Goal: Task Accomplishment & Management: Use online tool/utility

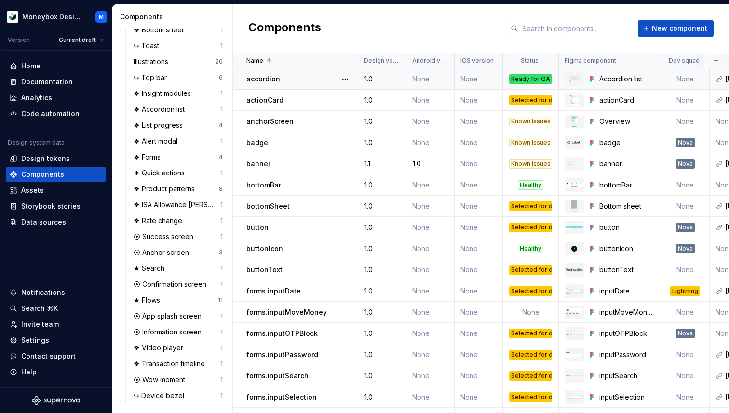
click at [275, 78] on p "accordion" at bounding box center [263, 79] width 34 height 10
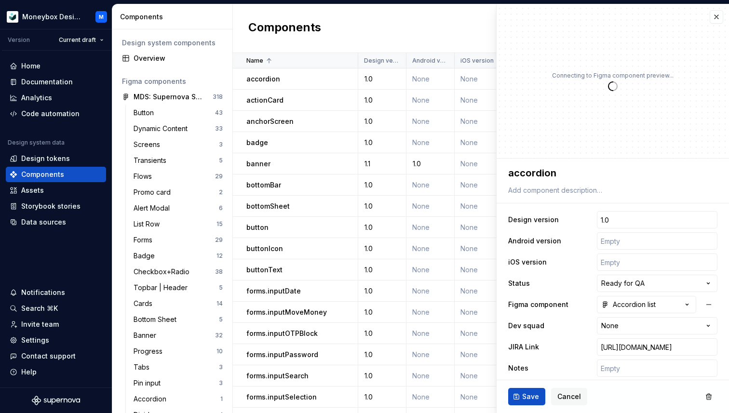
type textarea "*"
click at [713, 19] on button "button" at bounding box center [717, 17] width 14 height 14
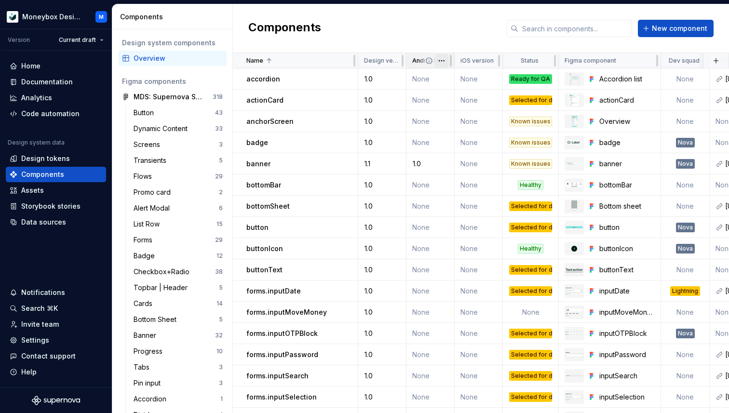
click at [439, 60] on html "Moneybox Design System M Version Current draft Home Documentation Analytics Cod…" at bounding box center [364, 206] width 729 height 413
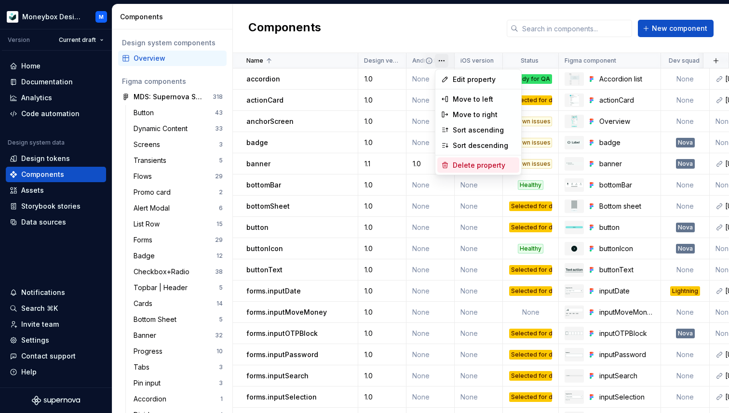
click at [461, 169] on div "Delete property" at bounding box center [484, 166] width 63 height 10
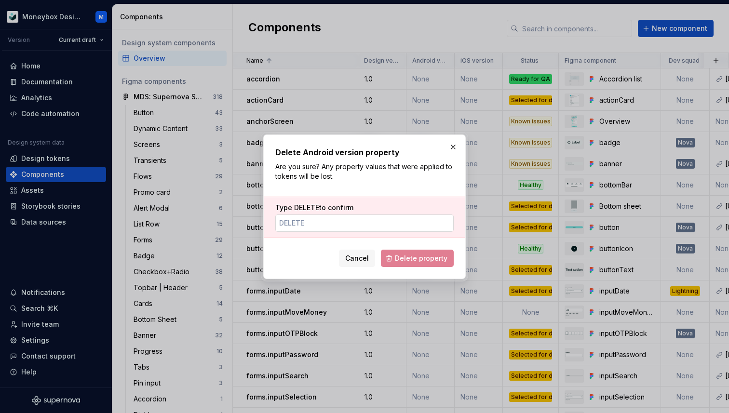
click at [296, 224] on input "Type DELETE to confirm" at bounding box center [364, 223] width 178 height 17
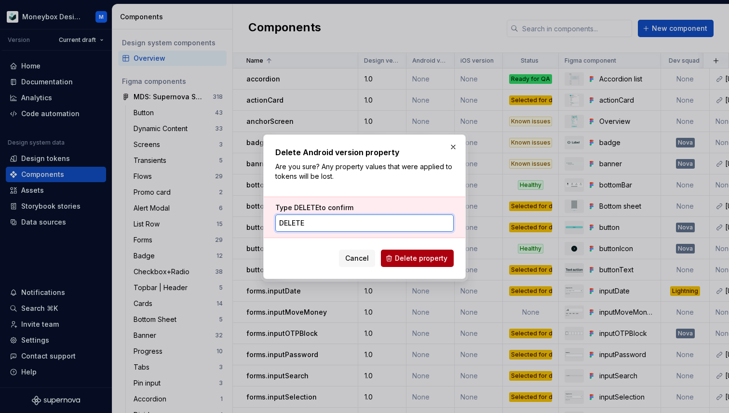
type input "DELETE"
click at [413, 257] on span "Delete property" at bounding box center [421, 259] width 53 height 10
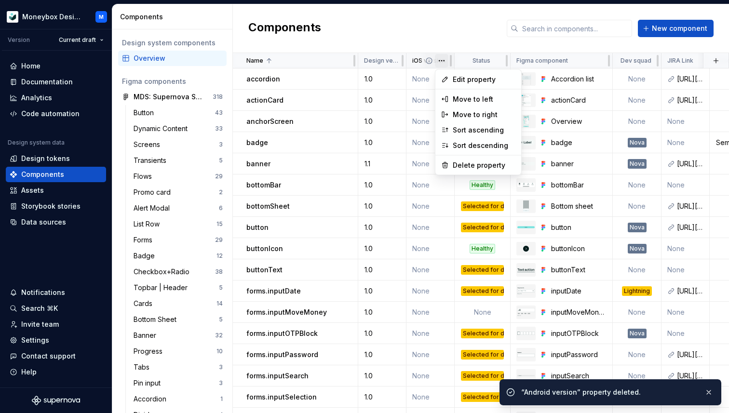
click at [440, 62] on html "Moneybox Design System M Version Current draft Home Documentation Analytics Cod…" at bounding box center [364, 206] width 729 height 413
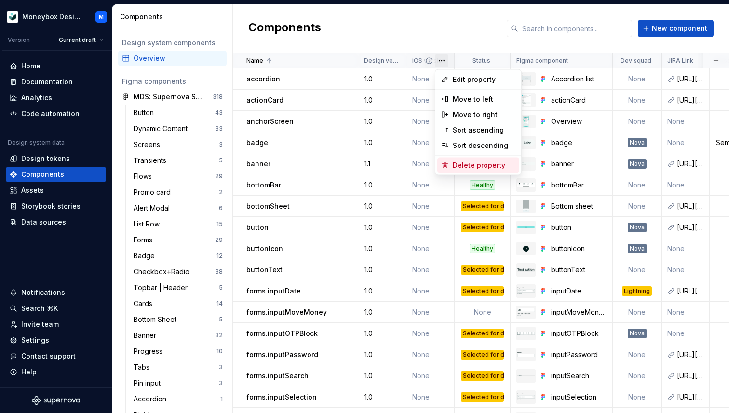
click at [459, 163] on div "Delete property" at bounding box center [484, 166] width 63 height 10
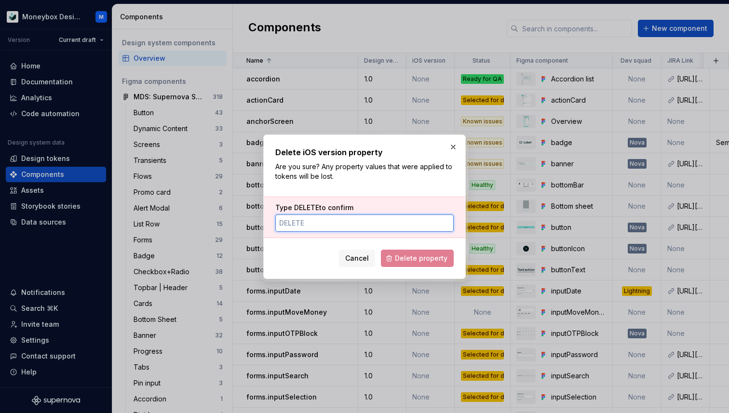
click at [348, 224] on input "Type DELETE to confirm" at bounding box center [364, 223] width 178 height 17
type input "DELETE"
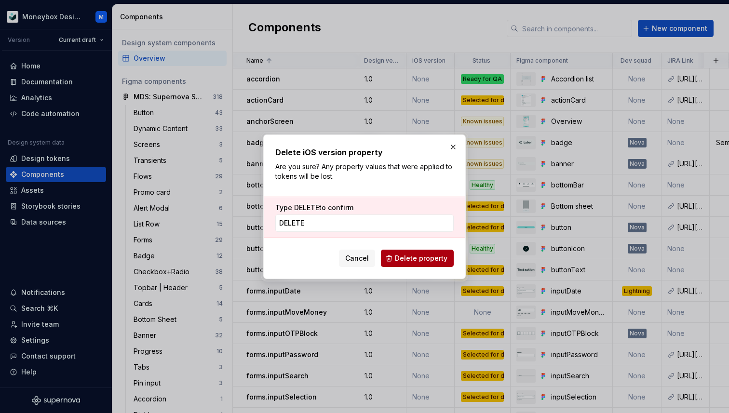
click at [419, 261] on span "Delete property" at bounding box center [421, 259] width 53 height 10
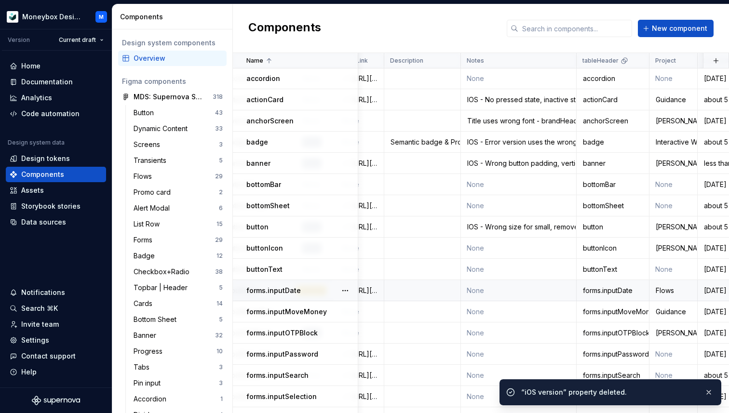
scroll to position [0, 0]
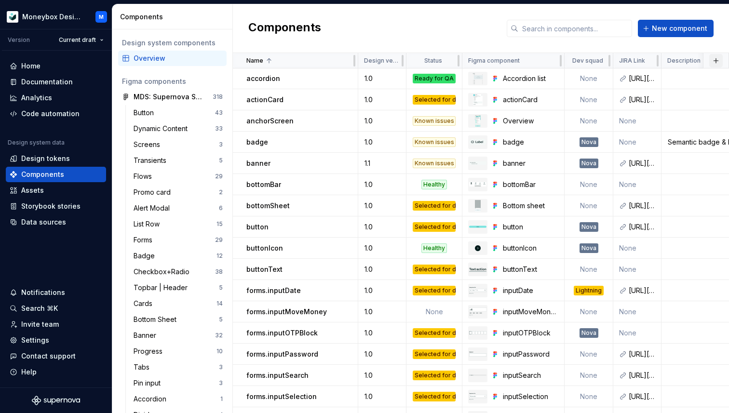
click at [719, 59] on button "button" at bounding box center [716, 61] width 14 height 14
click at [664, 79] on div "New custom property" at bounding box center [661, 80] width 72 height 10
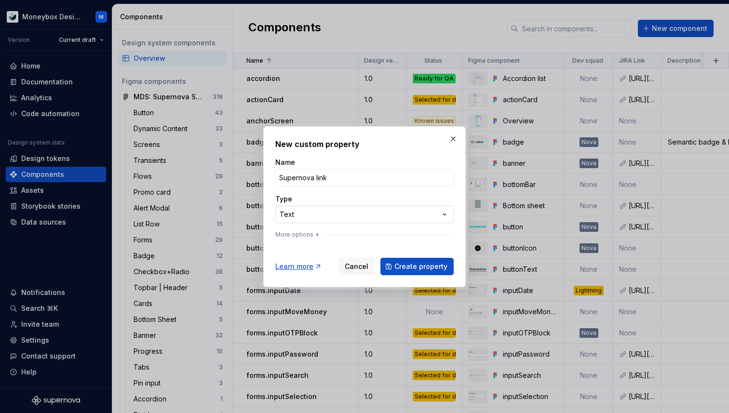
type input "Supernova link"
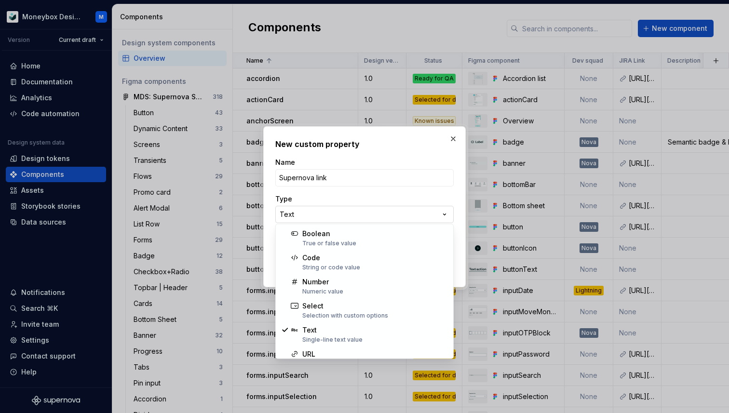
click at [323, 216] on div "**********" at bounding box center [364, 206] width 729 height 413
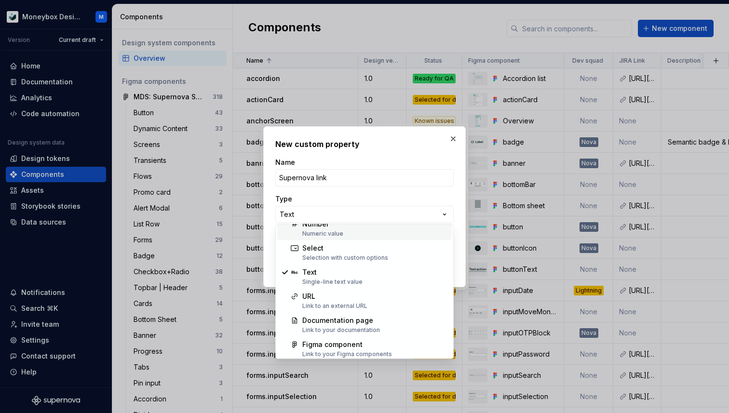
scroll to position [62, 0]
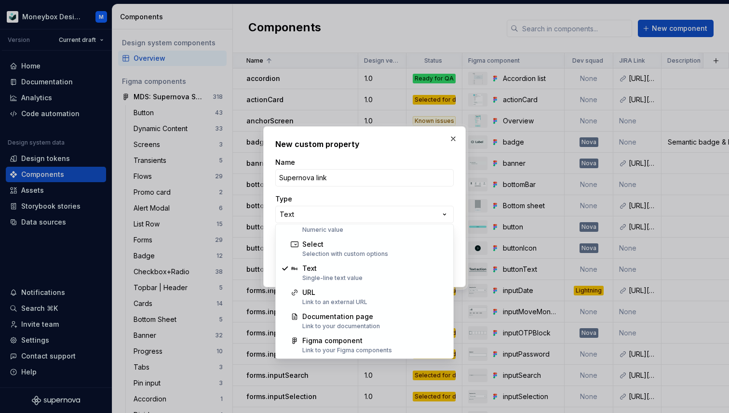
select select "***"
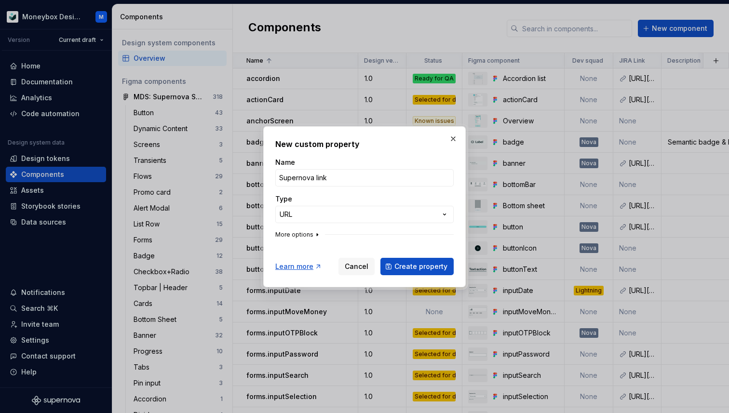
click at [313, 233] on icon "button" at bounding box center [317, 235] width 8 height 8
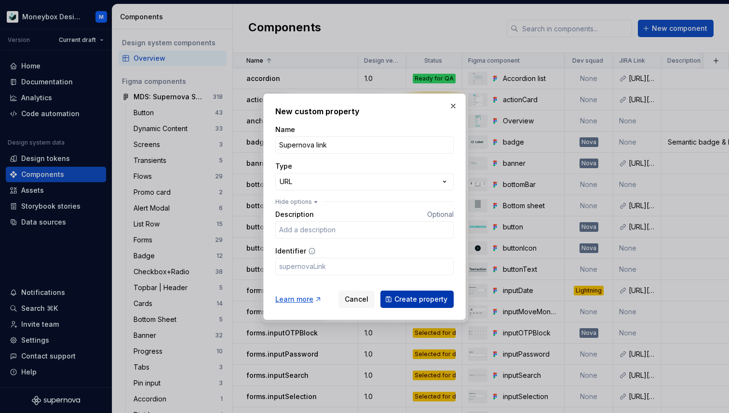
click at [410, 300] on span "Create property" at bounding box center [420, 300] width 53 height 10
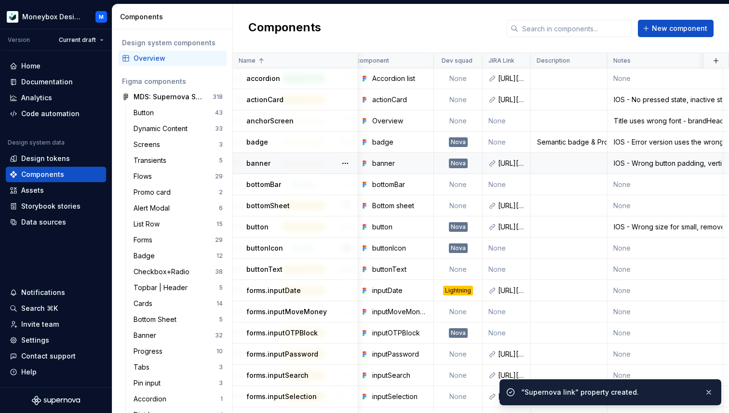
scroll to position [0, 0]
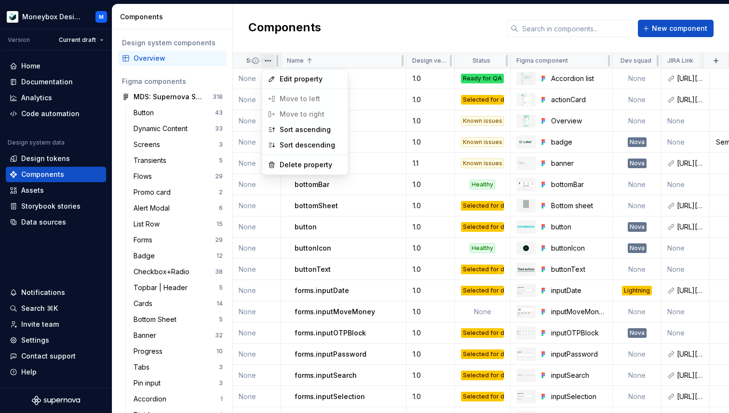
click at [268, 62] on html "Moneybox Design System M Version Current draft Home Documentation Analytics Cod…" at bounding box center [364, 206] width 729 height 413
click at [267, 58] on html "Moneybox Design System M Version Current draft Home Documentation Analytics Cod…" at bounding box center [364, 206] width 729 height 413
click at [250, 74] on html "Moneybox Design System M Version Current draft Home Documentation Analytics Cod…" at bounding box center [364, 206] width 729 height 413
click at [250, 75] on html "Moneybox Design System M Version Current draft Home Documentation Analytics Cod…" at bounding box center [364, 206] width 729 height 413
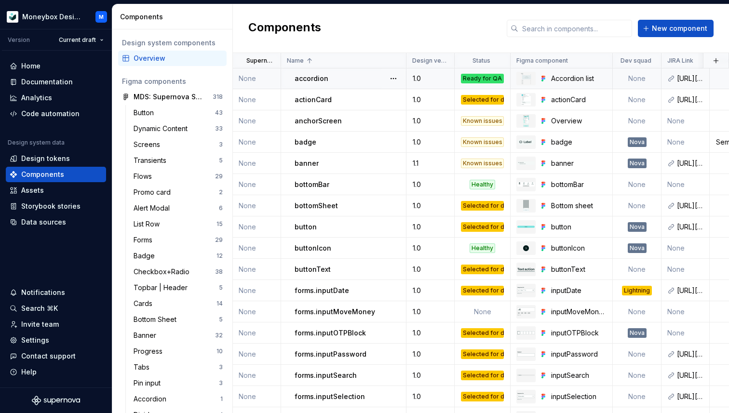
click at [328, 78] on div "accordion" at bounding box center [350, 79] width 111 height 10
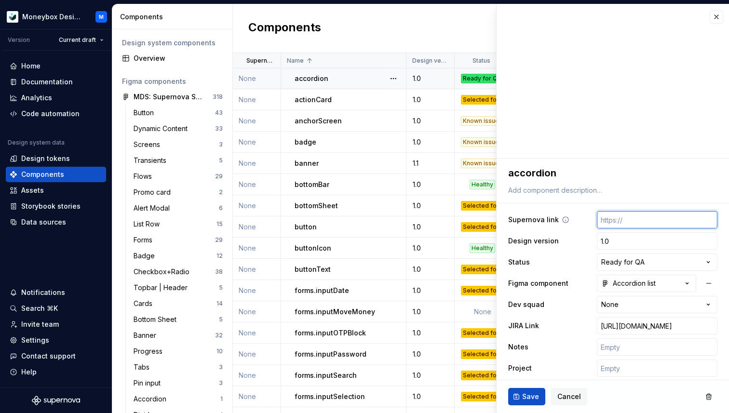
click at [624, 217] on input "text" at bounding box center [657, 219] width 121 height 17
paste input "[URL][DOMAIN_NAME]"
type textarea "*"
type input "[URL][DOMAIN_NAME]"
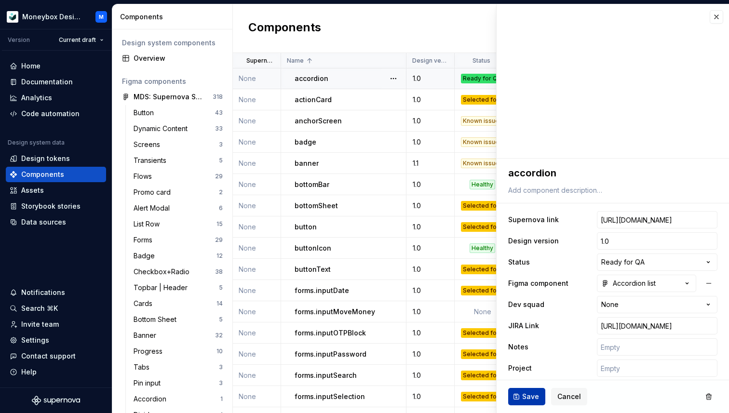
click at [529, 399] on span "Save" at bounding box center [530, 397] width 17 height 10
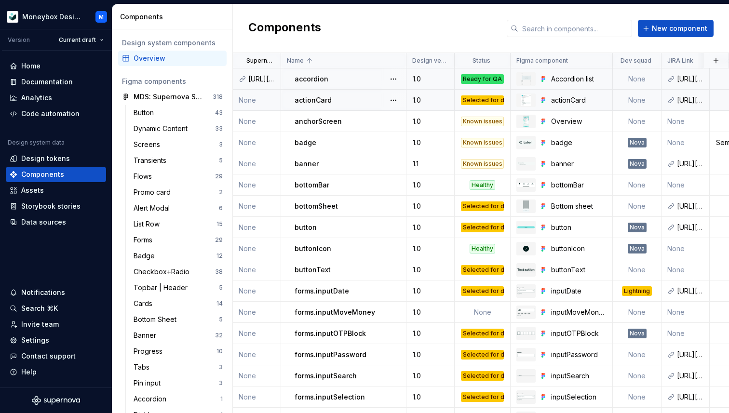
click at [251, 99] on td "None" at bounding box center [257, 100] width 48 height 21
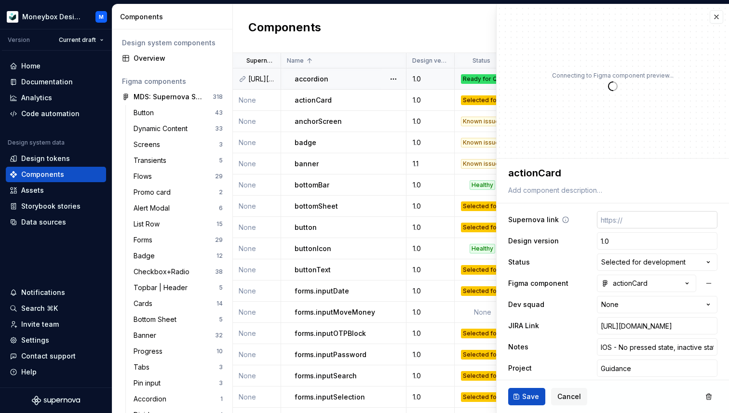
click at [633, 219] on input "text" at bounding box center [657, 219] width 121 height 17
paste input "[URL][DOMAIN_NAME]"
type textarea "*"
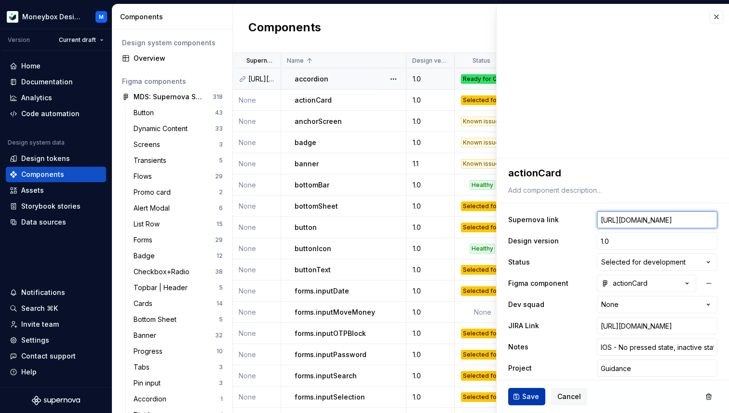
type input "[URL][DOMAIN_NAME]"
click at [535, 397] on span "Save" at bounding box center [530, 397] width 17 height 10
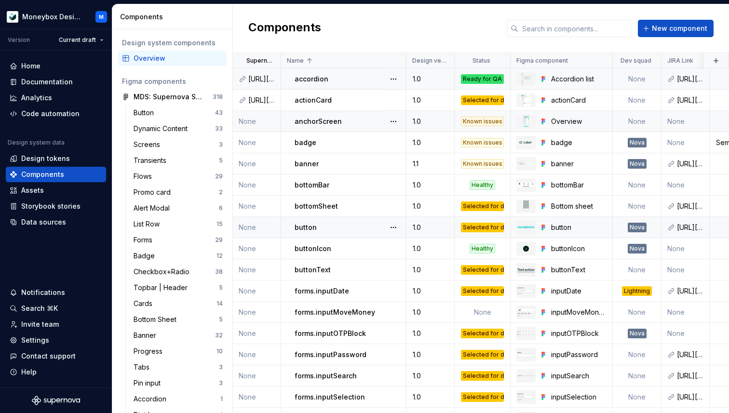
click at [250, 119] on td "None" at bounding box center [257, 121] width 48 height 21
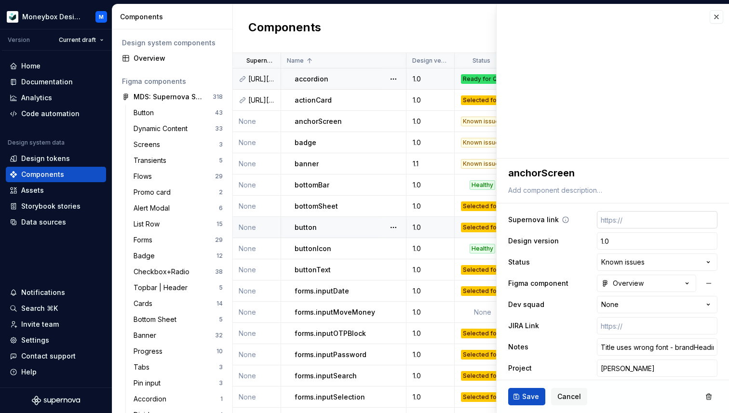
click at [614, 220] on input "text" at bounding box center [657, 219] width 121 height 17
paste input "[URL][DOMAIN_NAME]"
type textarea "*"
type input "[URL][DOMAIN_NAME]"
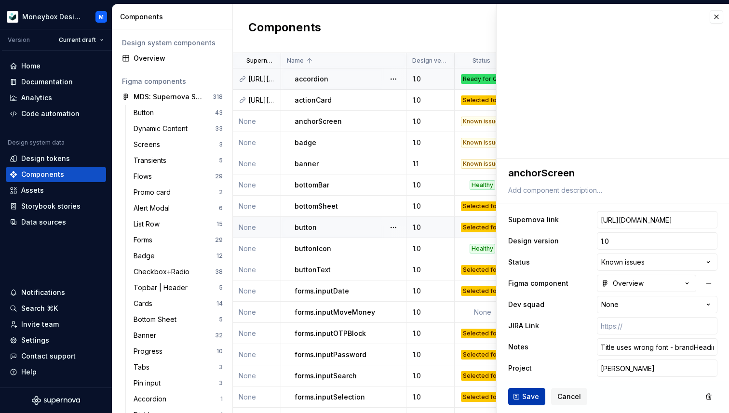
click at [533, 396] on span "Save" at bounding box center [530, 397] width 17 height 10
type textarea "*"
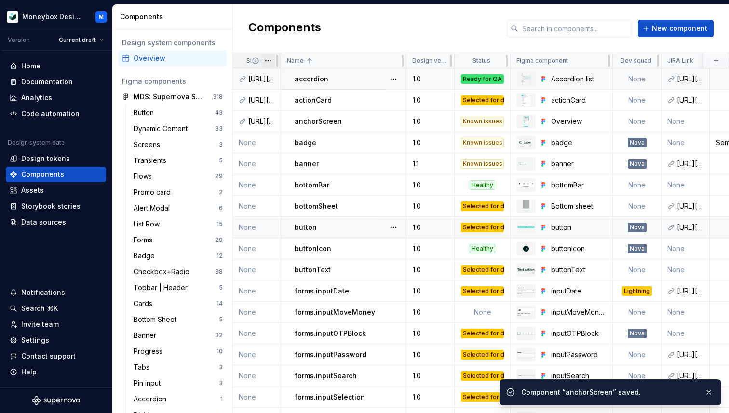
click at [271, 61] on html "Moneybox Design System M Version Current draft Home Documentation Analytics Cod…" at bounding box center [364, 206] width 729 height 413
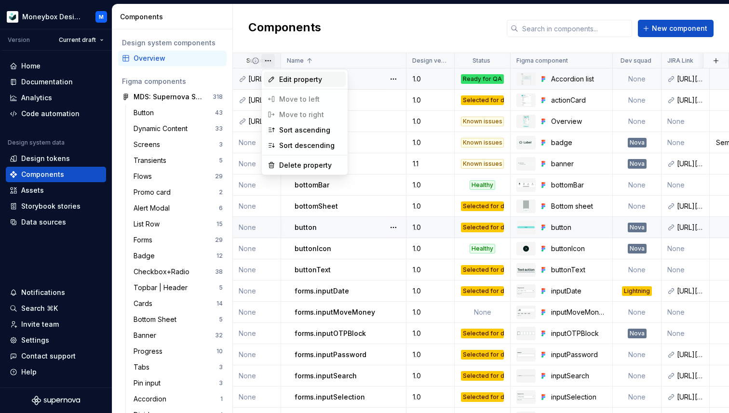
click at [298, 83] on span "Edit property" at bounding box center [310, 80] width 63 height 10
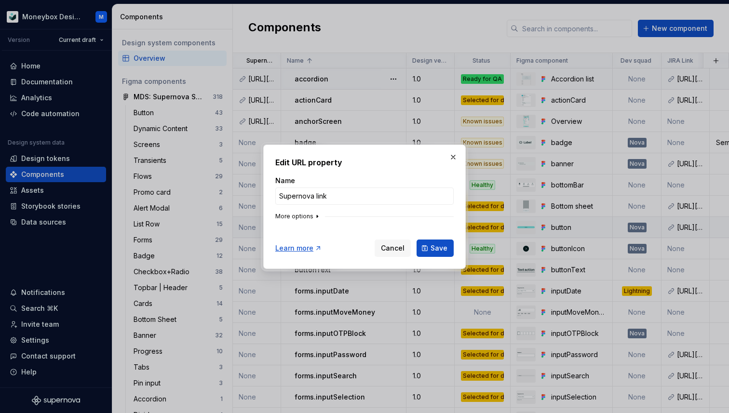
click at [317, 215] on icon "button" at bounding box center [317, 216] width 1 height 2
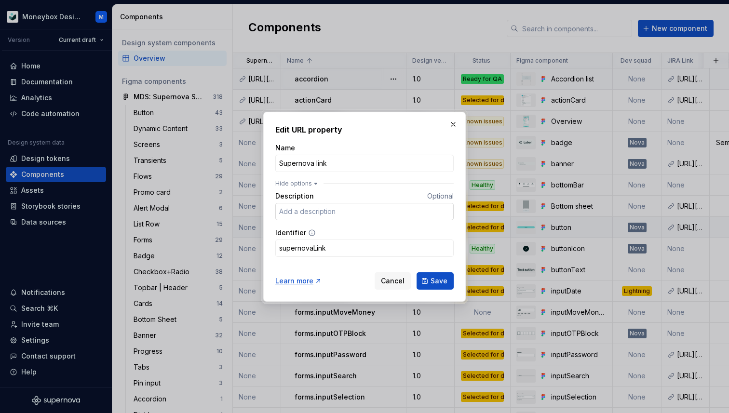
click at [344, 211] on input "Description" at bounding box center [364, 211] width 178 height 17
type input "Documentation"
click at [434, 282] on span "Save" at bounding box center [439, 281] width 17 height 10
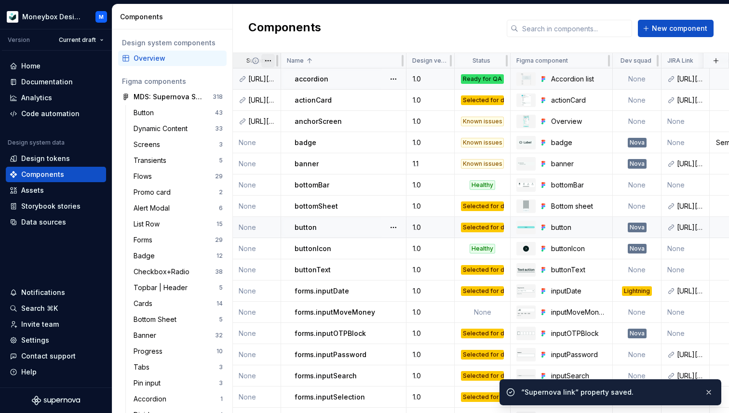
click at [269, 59] on html "Moneybox Design System M Version Current draft Home Documentation Analytics Cod…" at bounding box center [364, 206] width 729 height 413
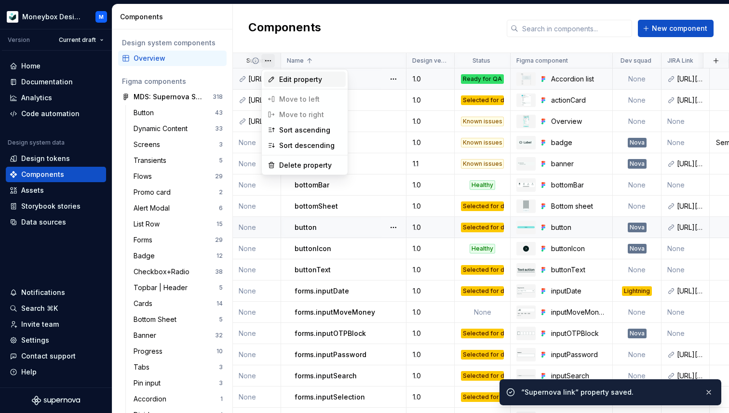
click at [294, 76] on span "Edit property" at bounding box center [310, 80] width 63 height 10
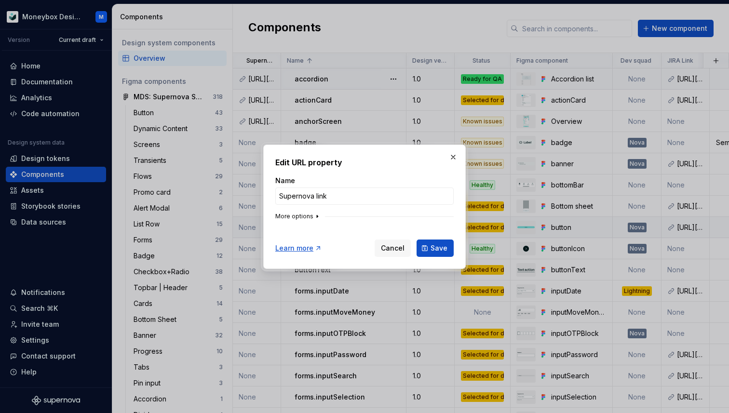
click at [317, 215] on icon "button" at bounding box center [317, 216] width 1 height 2
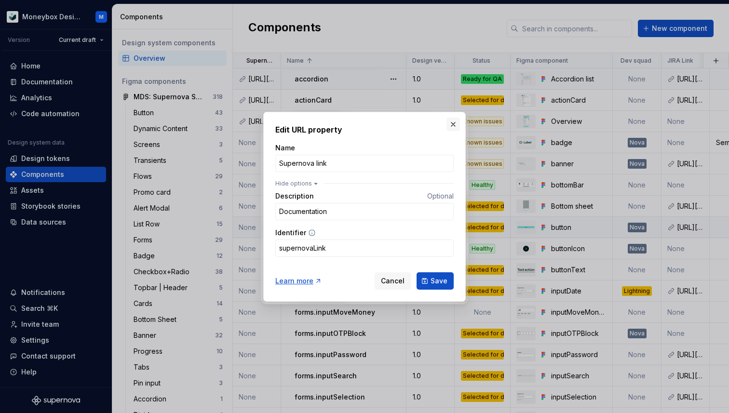
click at [453, 127] on button "button" at bounding box center [454, 125] width 14 height 14
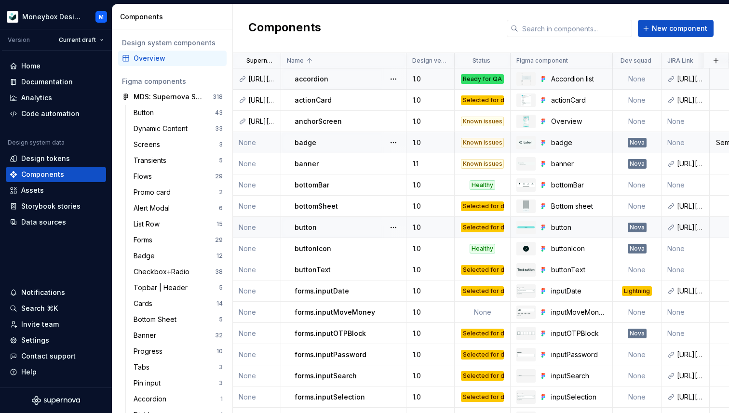
click at [254, 143] on td "None" at bounding box center [257, 142] width 48 height 21
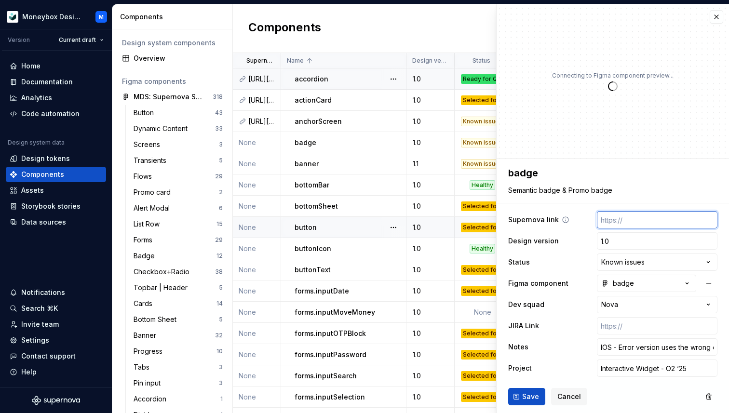
click at [624, 223] on input "text" at bounding box center [657, 219] width 121 height 17
paste input "[URL][DOMAIN_NAME]"
type textarea "*"
type input "[URL][DOMAIN_NAME]"
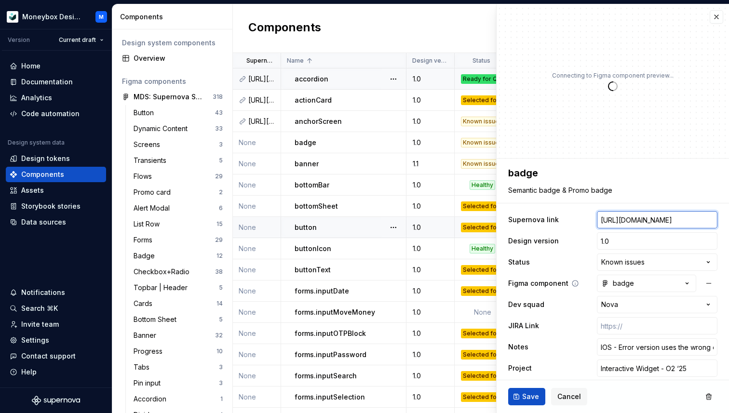
type textarea "*"
type input "[URL][DOMAIN_NAME]"
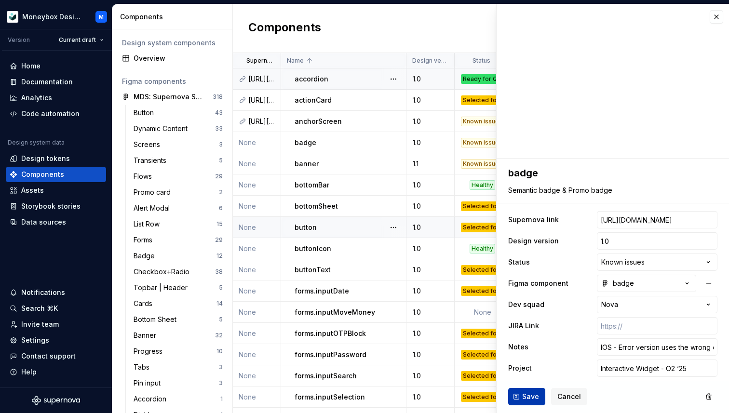
click at [531, 395] on span "Save" at bounding box center [530, 397] width 17 height 10
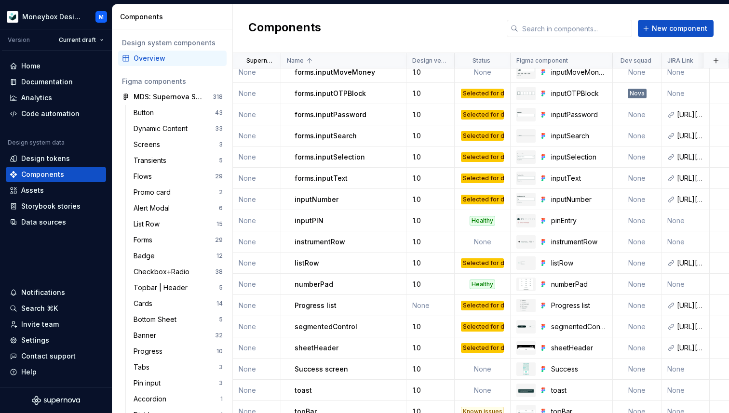
scroll to position [249, 0]
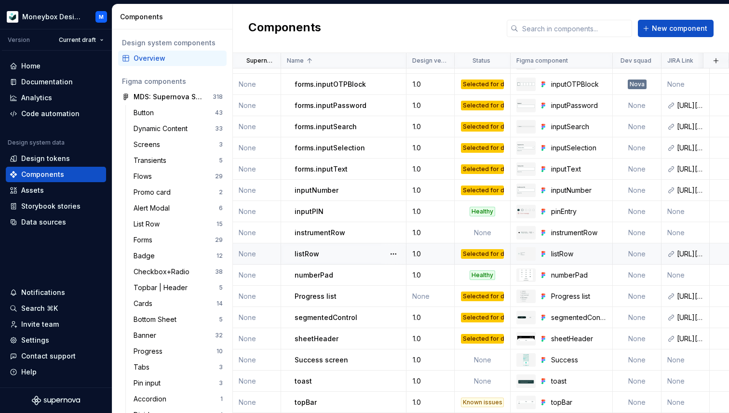
click at [307, 252] on p "listRow" at bounding box center [307, 254] width 25 height 10
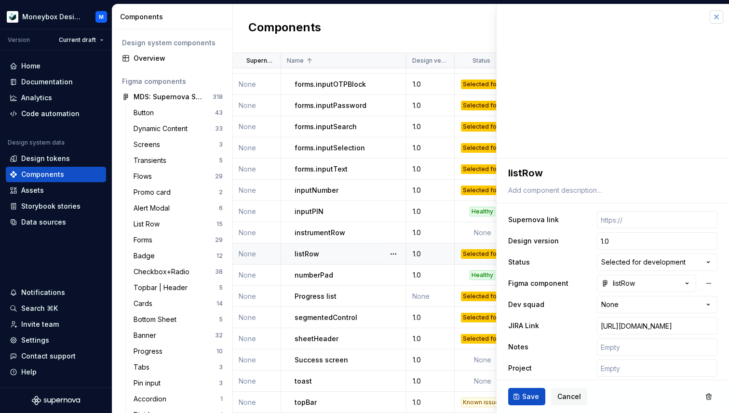
click at [717, 19] on button "button" at bounding box center [717, 17] width 14 height 14
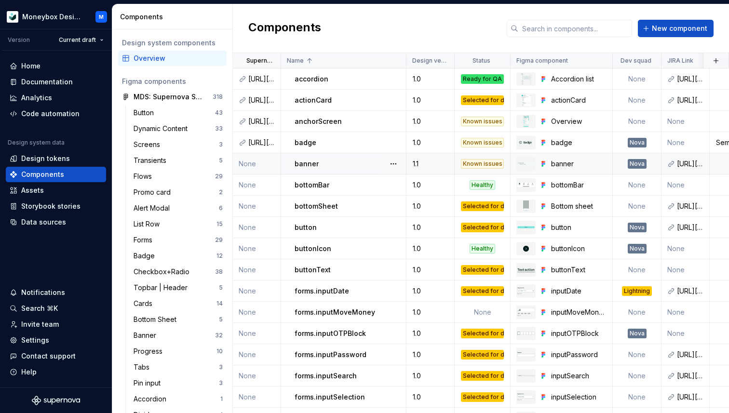
click at [251, 162] on td "None" at bounding box center [257, 163] width 48 height 21
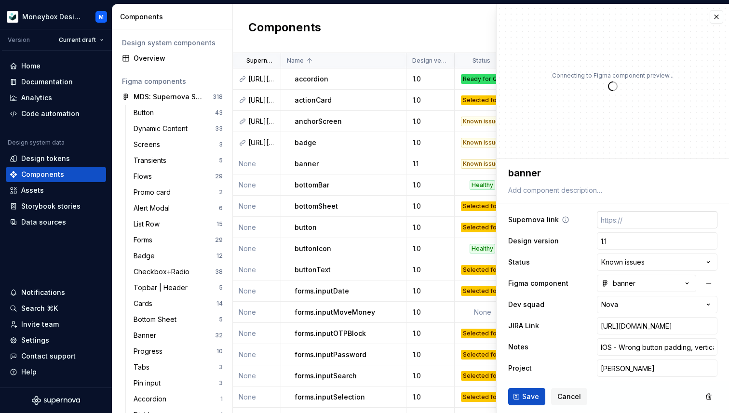
click at [613, 218] on input "text" at bounding box center [657, 219] width 121 height 17
paste input "[URL][DOMAIN_NAME]"
type textarea "*"
type input "[URL][DOMAIN_NAME]"
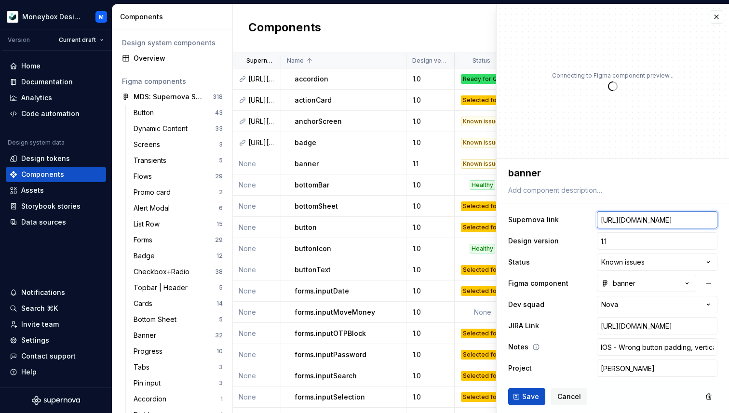
type textarea "*"
type input "[URL][DOMAIN_NAME]"
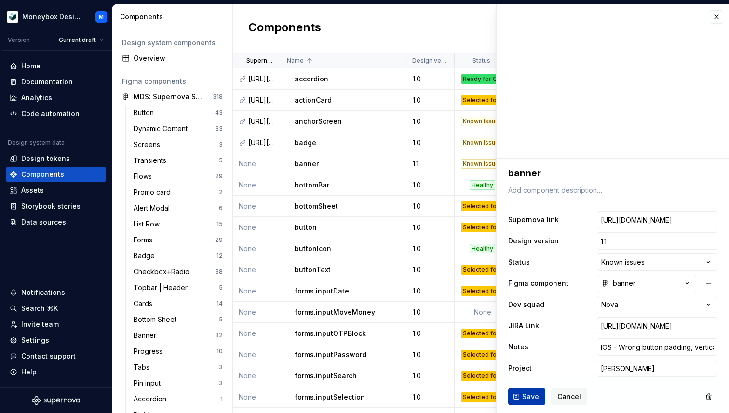
click at [529, 401] on span "Save" at bounding box center [530, 397] width 17 height 10
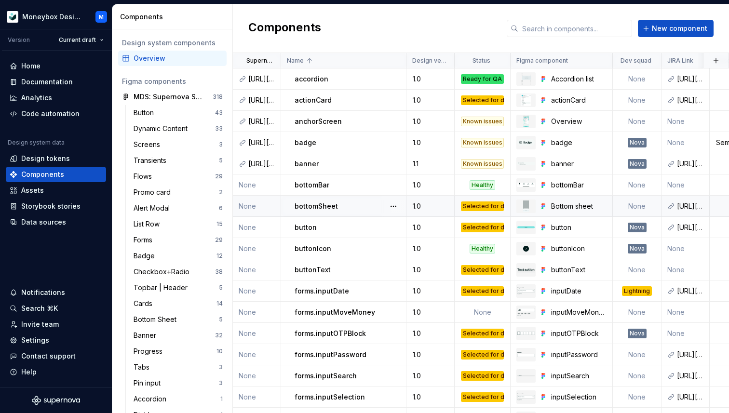
click at [250, 204] on td "None" at bounding box center [257, 206] width 48 height 21
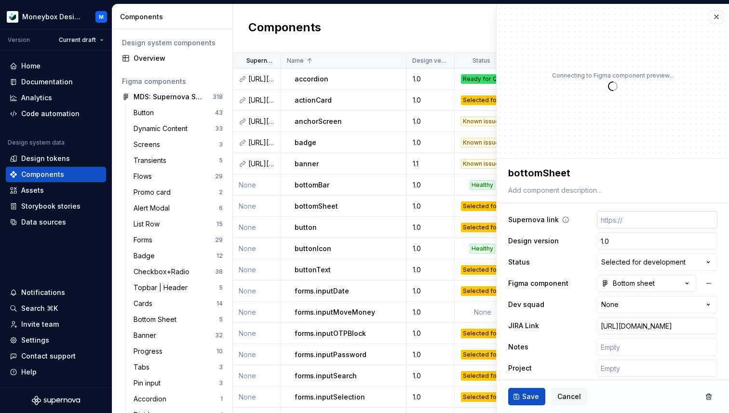
click at [617, 224] on input "text" at bounding box center [657, 219] width 121 height 17
paste input "[URL][DOMAIN_NAME]"
type textarea "*"
type input "[URL][DOMAIN_NAME]"
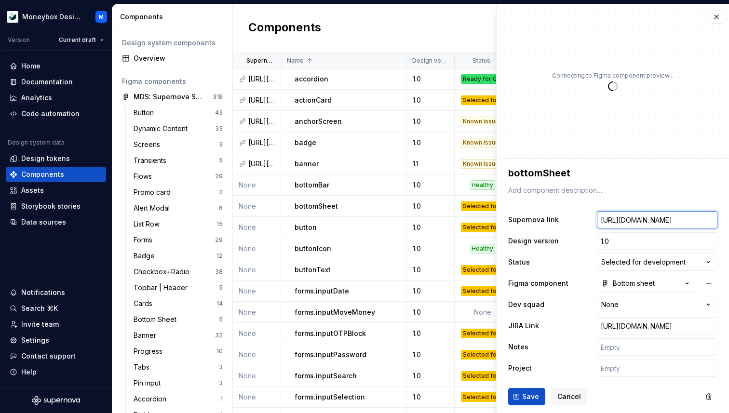
type textarea "*"
type input "[URL][DOMAIN_NAME]"
click at [529, 393] on span "Save" at bounding box center [530, 397] width 17 height 10
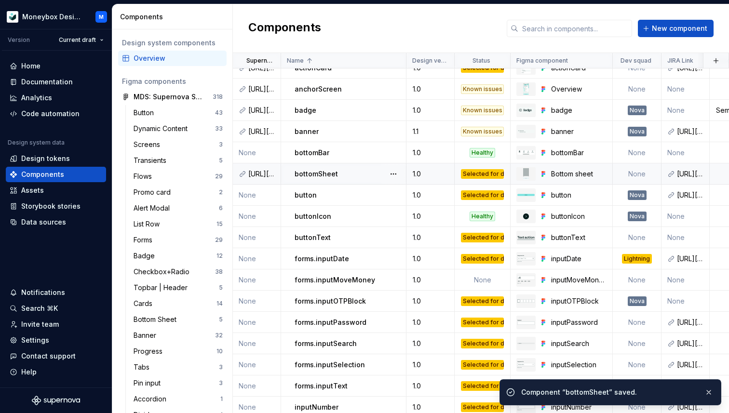
scroll to position [43, 0]
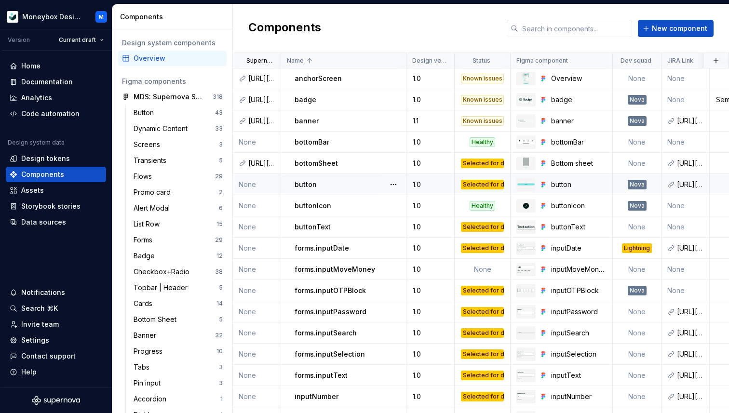
click at [260, 185] on td "None" at bounding box center [257, 184] width 48 height 21
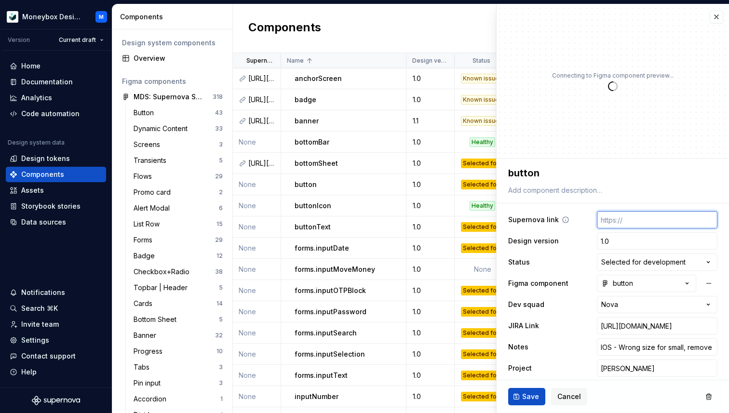
click at [646, 214] on input "text" at bounding box center [657, 219] width 121 height 17
paste input "[URL][DOMAIN_NAME]"
type textarea "*"
type input "[URL][DOMAIN_NAME]"
type textarea "*"
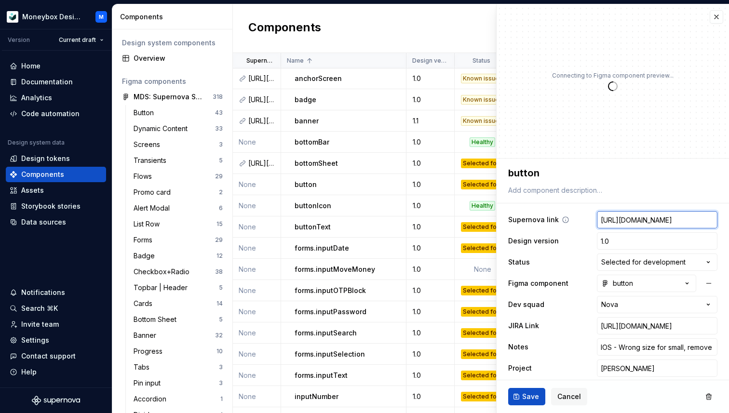
scroll to position [0, 196]
type input "[URL][DOMAIN_NAME]"
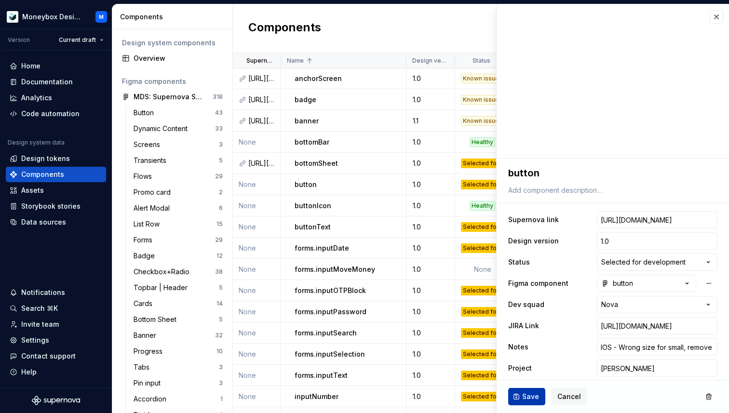
click at [524, 397] on span "Save" at bounding box center [530, 397] width 17 height 10
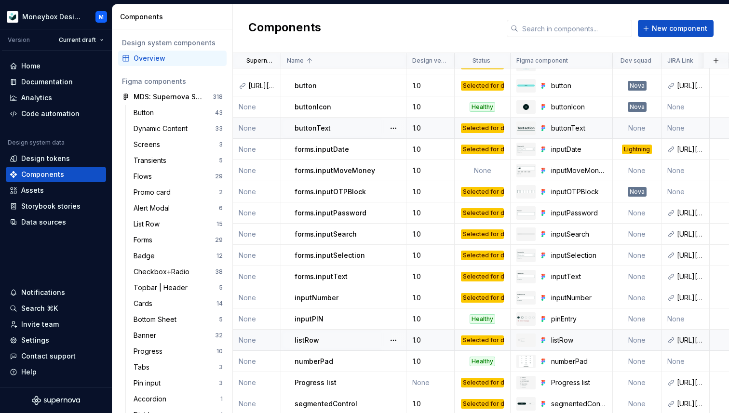
scroll to position [119, 0]
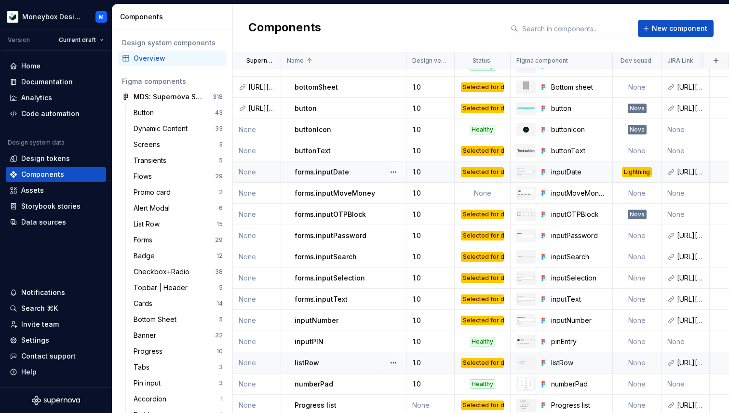
click at [252, 172] on td "None" at bounding box center [257, 172] width 48 height 21
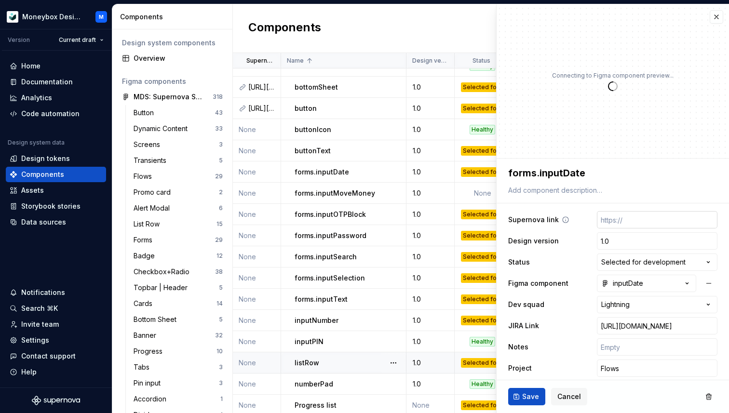
click at [631, 224] on input "text" at bounding box center [657, 219] width 121 height 17
paste input "[URL][DOMAIN_NAME]"
type textarea "*"
type input "[URL][DOMAIN_NAME]"
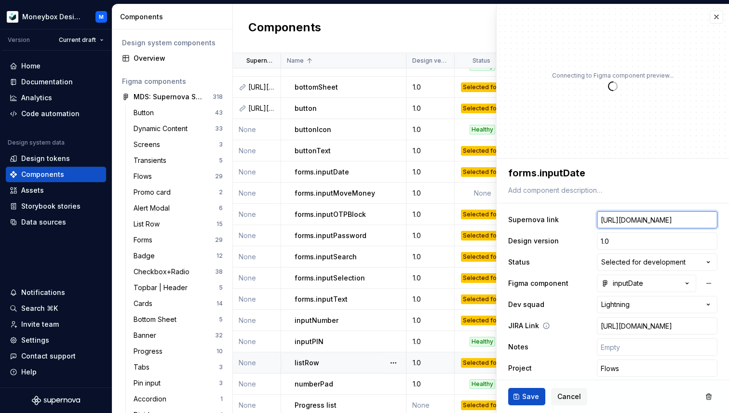
type textarea "*"
type input "[URL][DOMAIN_NAME]"
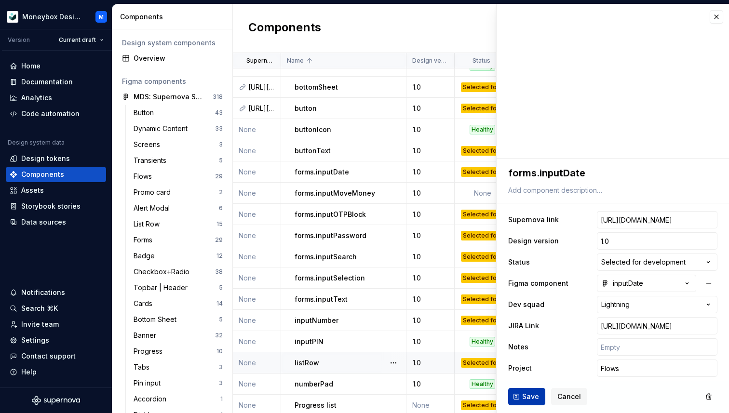
click at [525, 398] on span "Save" at bounding box center [530, 397] width 17 height 10
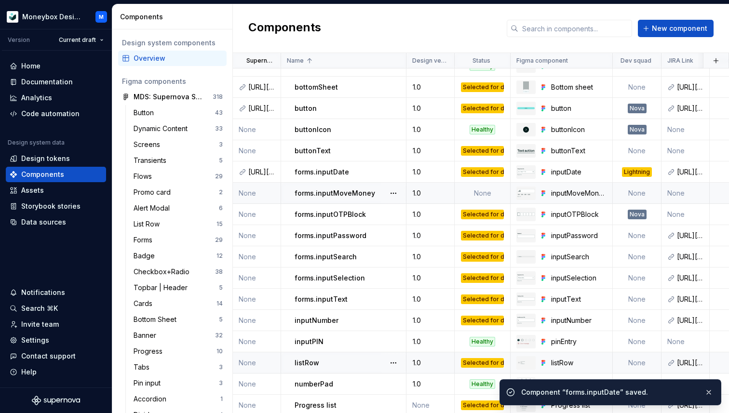
click at [254, 194] on td "None" at bounding box center [257, 193] width 48 height 21
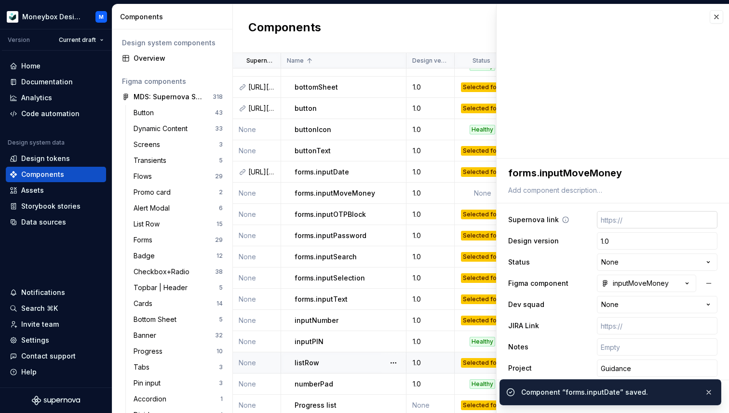
click at [615, 223] on input "text" at bounding box center [657, 219] width 121 height 17
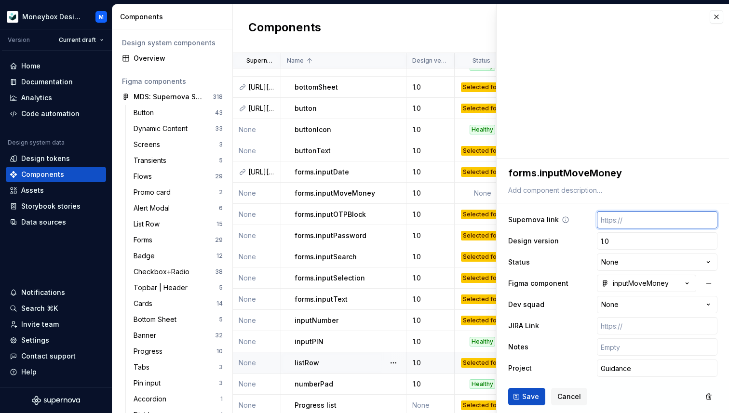
paste input "[URL][DOMAIN_NAME]"
type textarea "*"
type input "[URL][DOMAIN_NAME]"
type textarea "*"
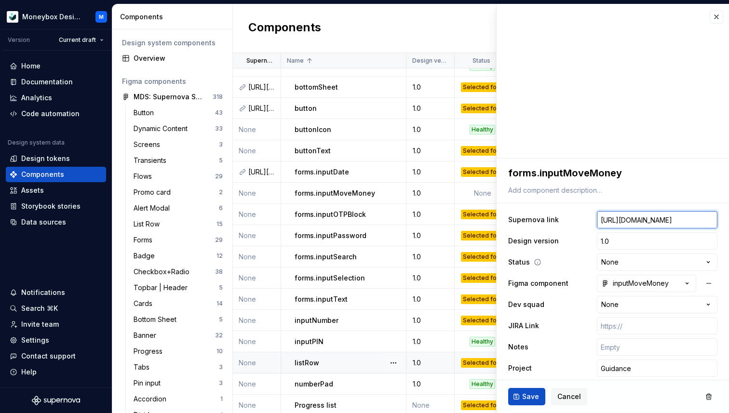
scroll to position [5, 0]
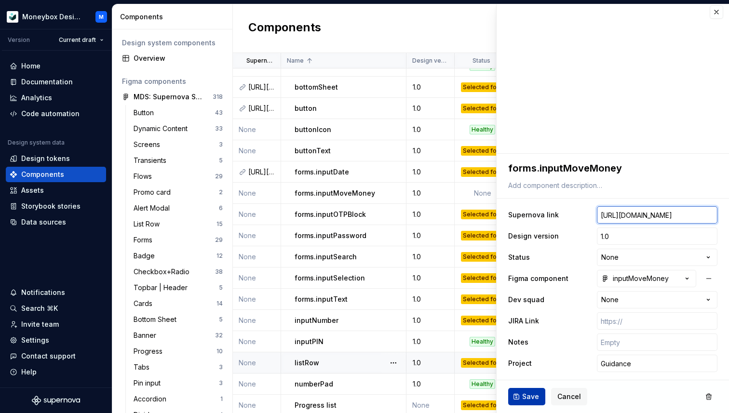
type input "[URL][DOMAIN_NAME]"
click at [532, 395] on span "Save" at bounding box center [530, 397] width 17 height 10
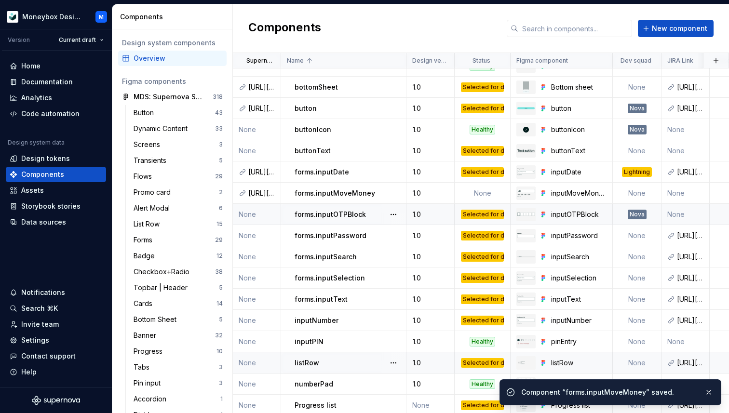
click at [253, 215] on td "None" at bounding box center [257, 214] width 48 height 21
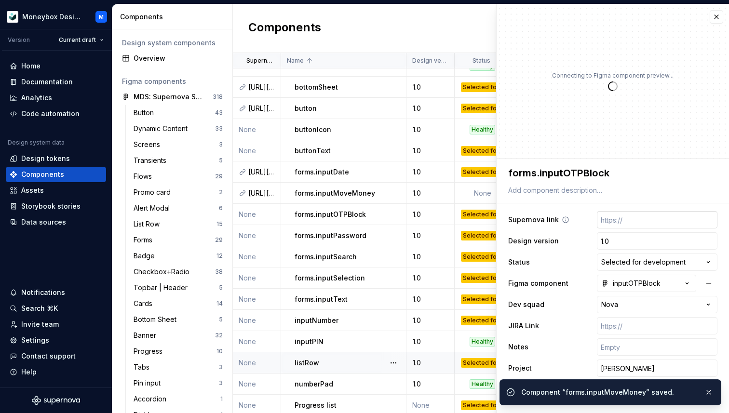
click at [625, 223] on input "text" at bounding box center [657, 219] width 121 height 17
paste input "[URL][DOMAIN_NAME]"
type textarea "*"
type input "[URL][DOMAIN_NAME]"
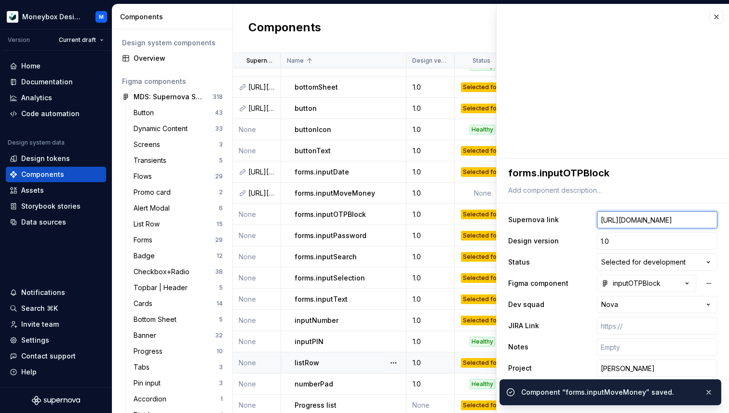
scroll to position [5, 0]
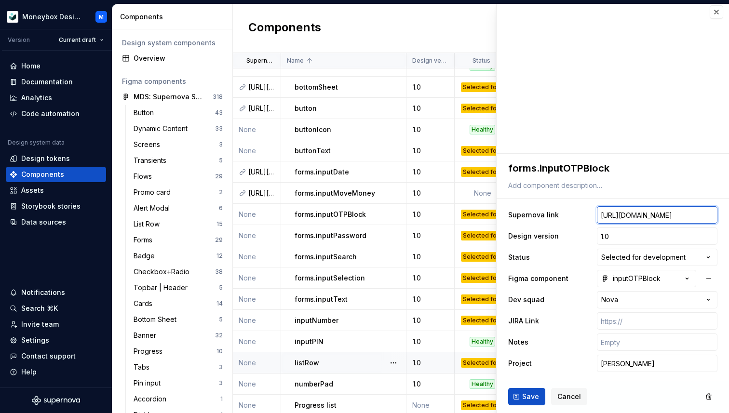
type textarea "*"
type input "[URL][DOMAIN_NAME]"
click at [529, 399] on span "Save" at bounding box center [530, 397] width 17 height 10
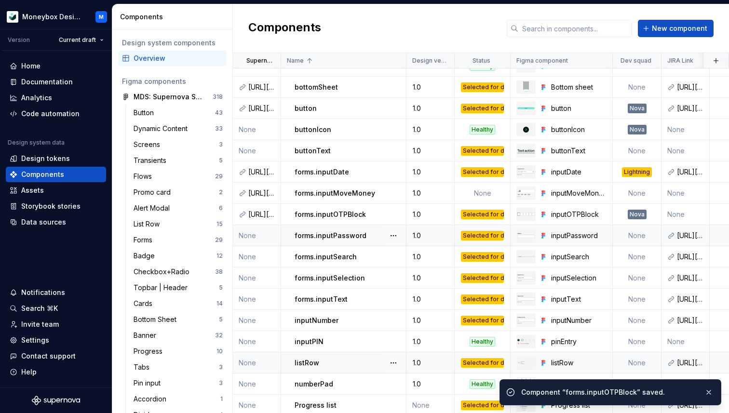
click at [254, 234] on td "None" at bounding box center [257, 235] width 48 height 21
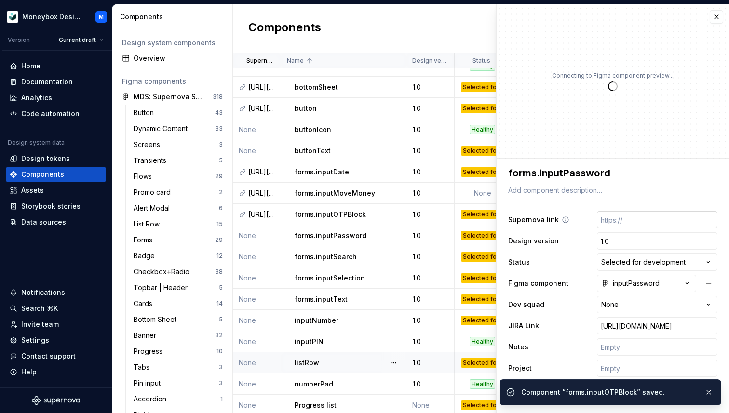
click at [631, 216] on input "text" at bounding box center [657, 219] width 121 height 17
paste input "[URL][DOMAIN_NAME]"
type textarea "*"
type input "[URL][DOMAIN_NAME]"
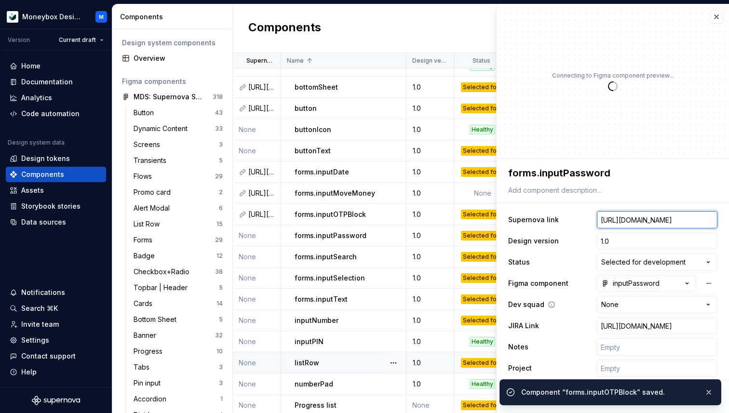
type textarea "*"
type input "[URL][DOMAIN_NAME]"
click at [713, 395] on button "button" at bounding box center [709, 393] width 13 height 14
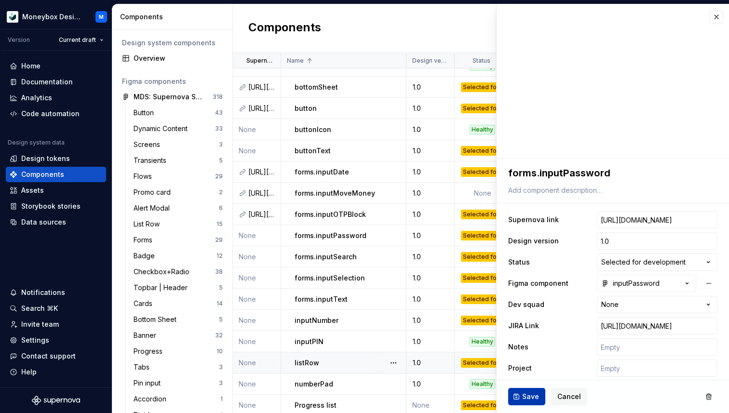
click at [524, 401] on button "Save" at bounding box center [526, 396] width 37 height 17
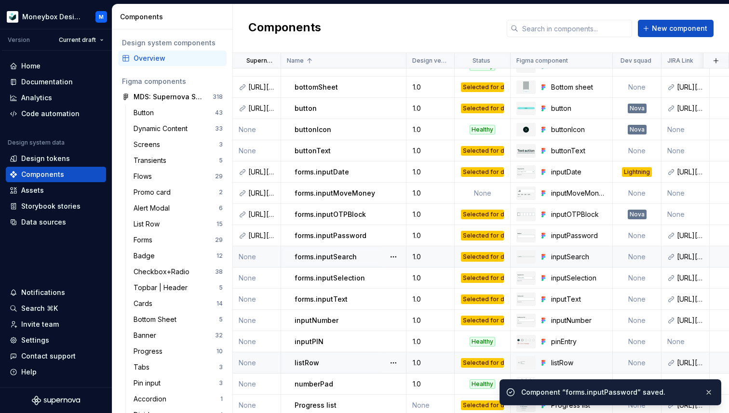
click at [247, 258] on td "None" at bounding box center [257, 256] width 48 height 21
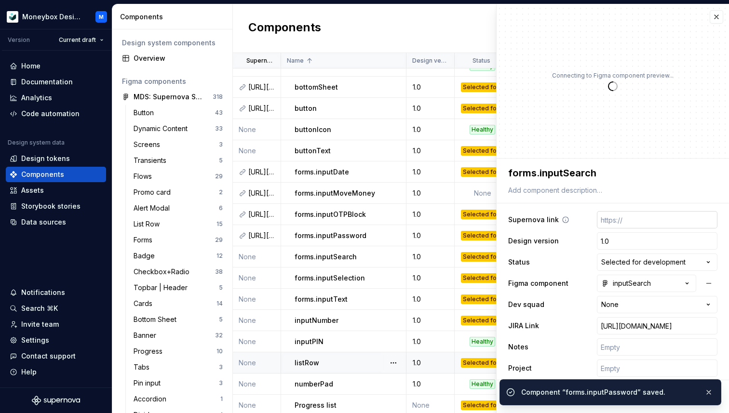
click at [638, 223] on input "text" at bounding box center [657, 219] width 121 height 17
paste input "[URL][DOMAIN_NAME]"
type textarea "*"
type input "[URL][DOMAIN_NAME]"
type textarea "*"
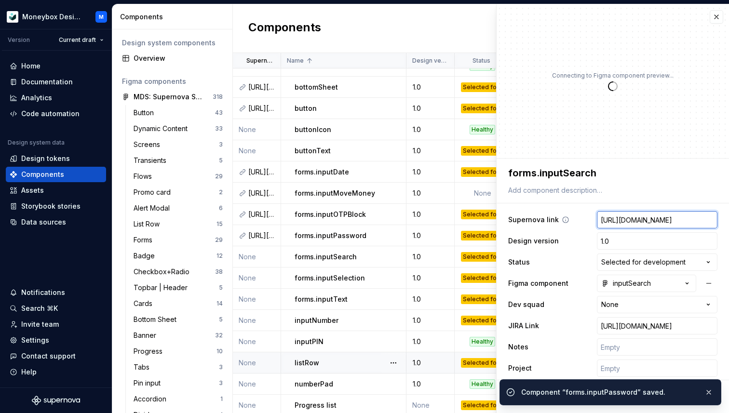
scroll to position [0, 192]
type input "[URL][DOMAIN_NAME]"
click at [711, 394] on button "button" at bounding box center [709, 393] width 13 height 14
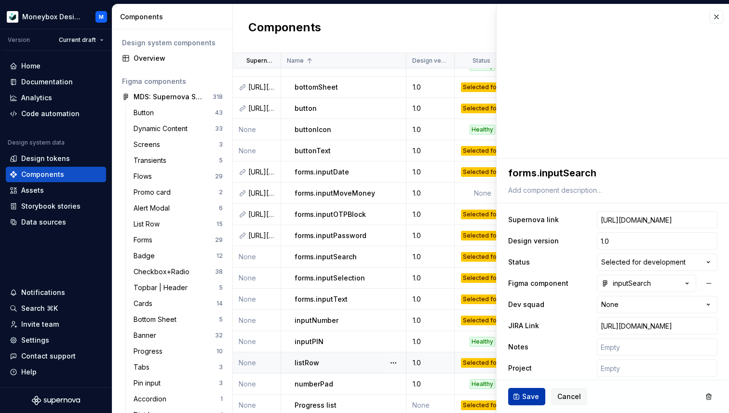
click at [519, 399] on button "Save" at bounding box center [526, 396] width 37 height 17
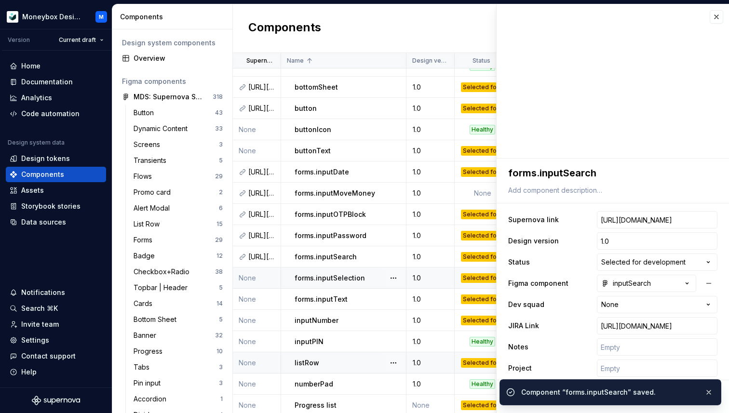
click at [253, 276] on td "None" at bounding box center [257, 278] width 48 height 21
click at [628, 218] on input "text" at bounding box center [657, 219] width 121 height 17
paste input "[URL][DOMAIN_NAME]"
type textarea "*"
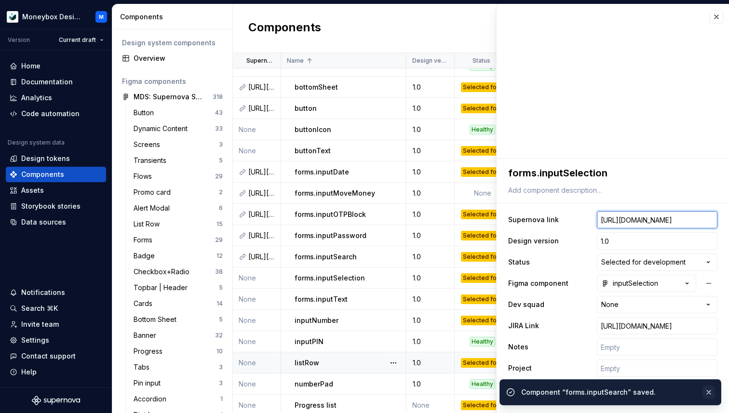
type input "[URL][DOMAIN_NAME]"
click at [710, 394] on button "button" at bounding box center [709, 393] width 13 height 14
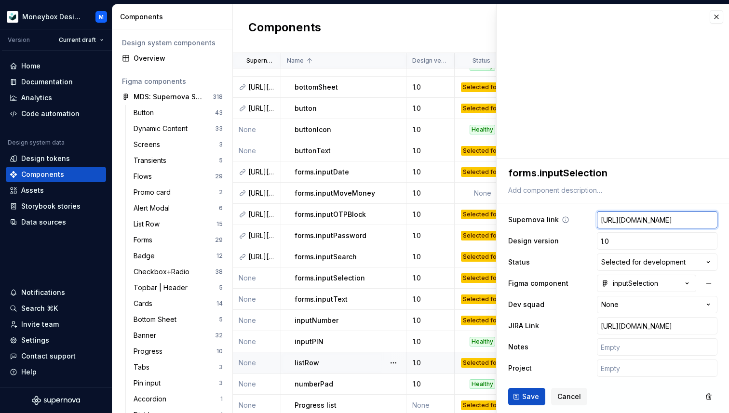
click at [617, 217] on input "[URL][DOMAIN_NAME]" at bounding box center [657, 219] width 121 height 17
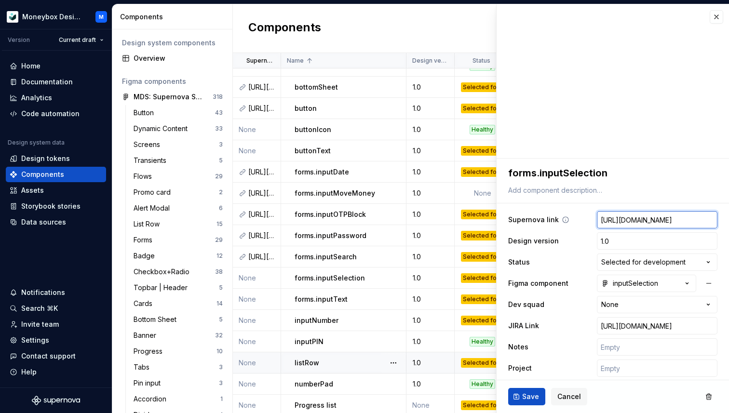
type textarea "*"
click at [523, 397] on span "Save" at bounding box center [530, 397] width 17 height 10
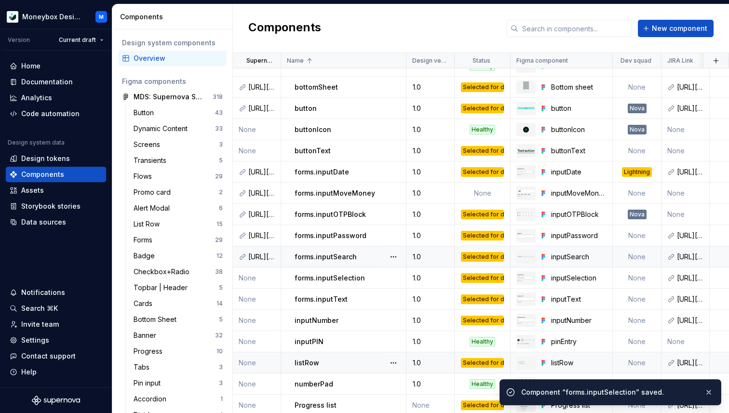
click at [298, 257] on p "forms.inputSearch" at bounding box center [326, 257] width 62 height 10
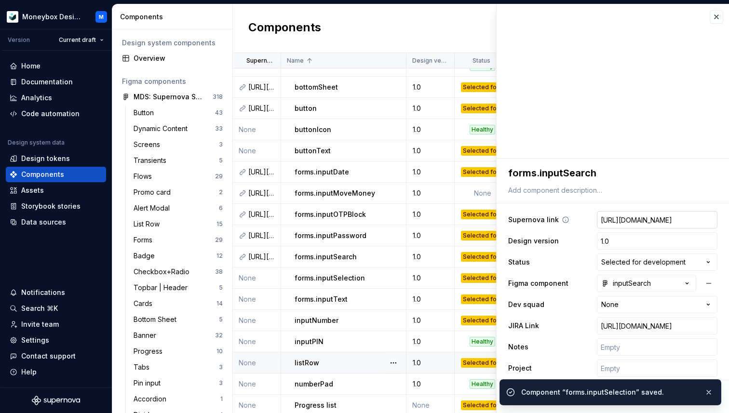
click at [652, 220] on input "[URL][DOMAIN_NAME]" at bounding box center [657, 219] width 121 height 17
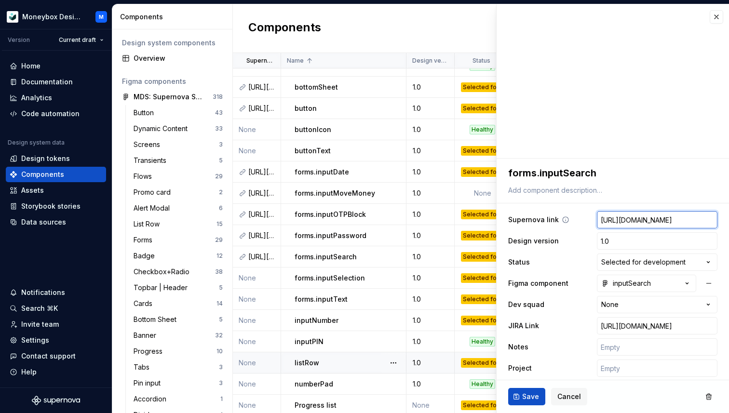
type textarea "*"
click at [535, 398] on span "Save" at bounding box center [530, 397] width 17 height 10
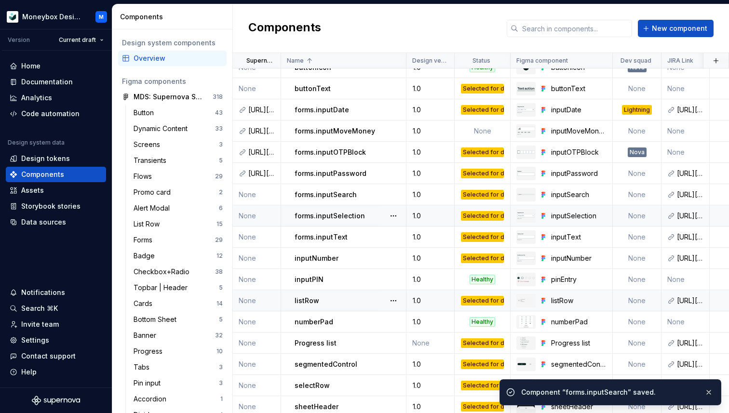
scroll to position [191, 0]
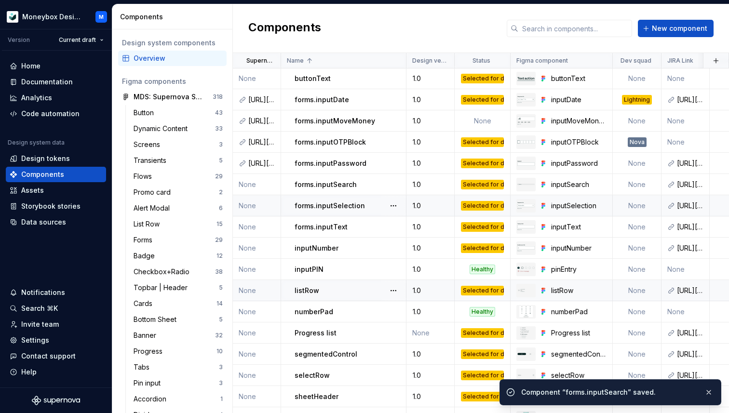
click at [326, 201] on p "forms.inputSelection" at bounding box center [330, 206] width 70 height 10
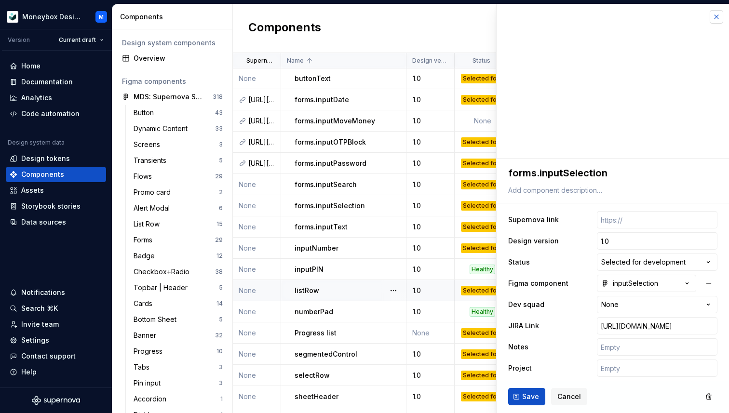
click at [713, 17] on button "button" at bounding box center [717, 17] width 14 height 14
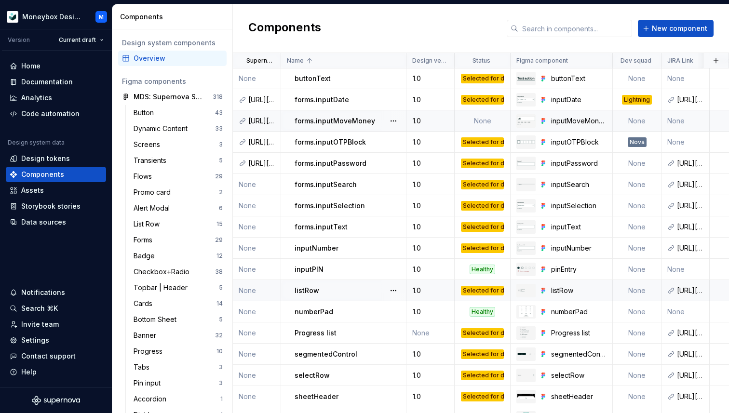
click at [328, 120] on p "forms.inputMoveMoney" at bounding box center [335, 121] width 81 height 10
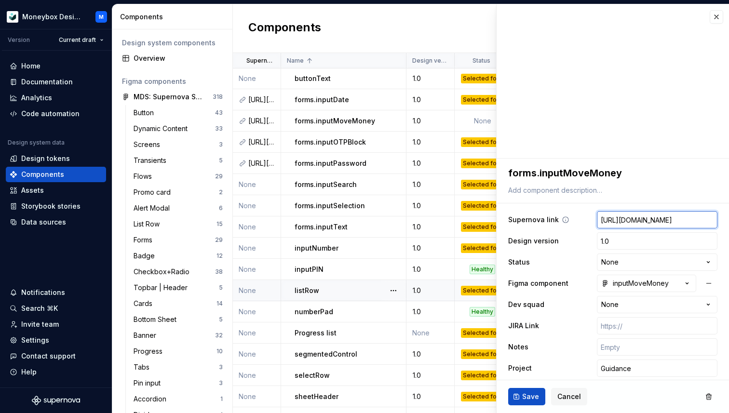
click at [618, 219] on input "[URL][DOMAIN_NAME]" at bounding box center [657, 219] width 121 height 17
type textarea "*"
click at [524, 400] on span "Save" at bounding box center [530, 397] width 17 height 10
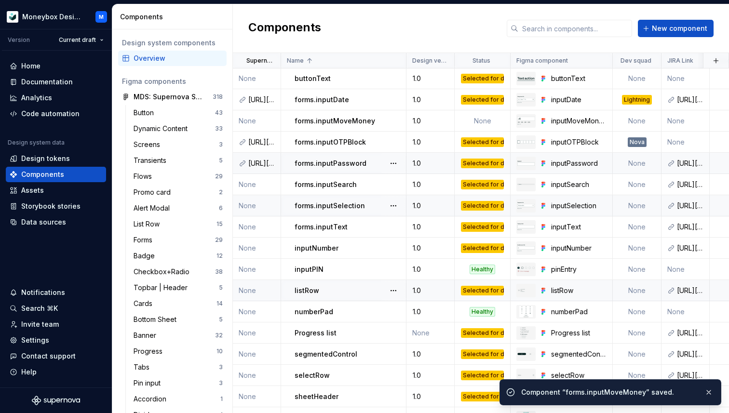
click at [252, 209] on td "None" at bounding box center [257, 205] width 48 height 21
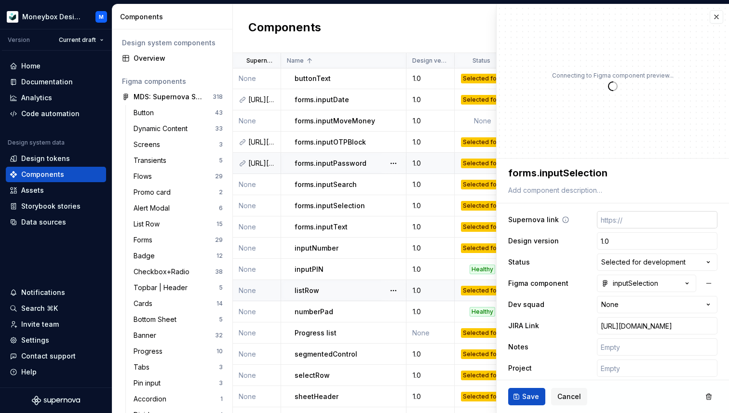
click at [619, 224] on input "text" at bounding box center [657, 219] width 121 height 17
paste input "[URL][DOMAIN_NAME]"
type textarea "*"
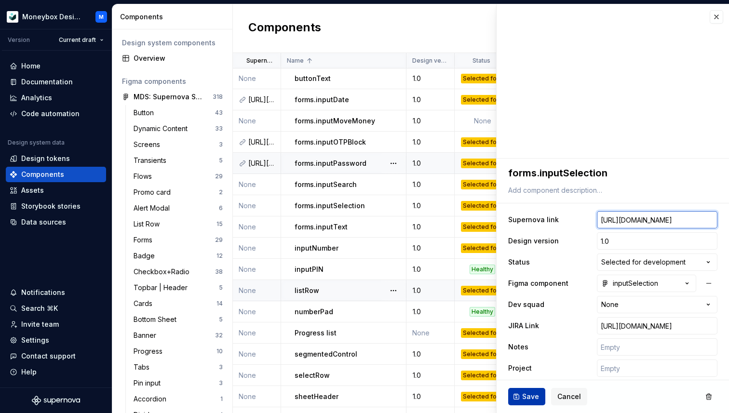
type input "[URL][DOMAIN_NAME]"
click at [518, 401] on button "Save" at bounding box center [526, 396] width 37 height 17
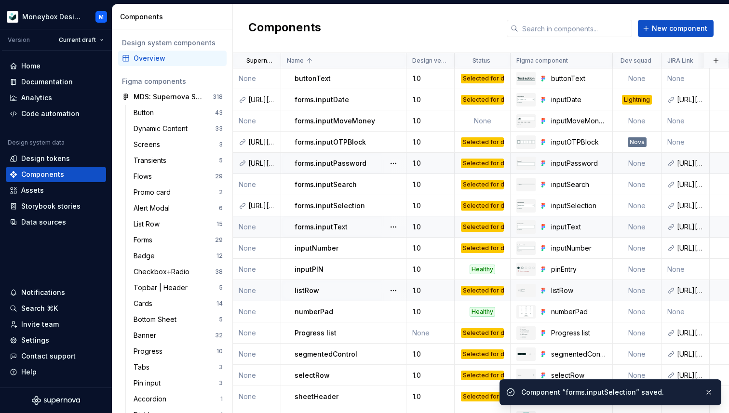
click at [254, 229] on td "None" at bounding box center [257, 227] width 48 height 21
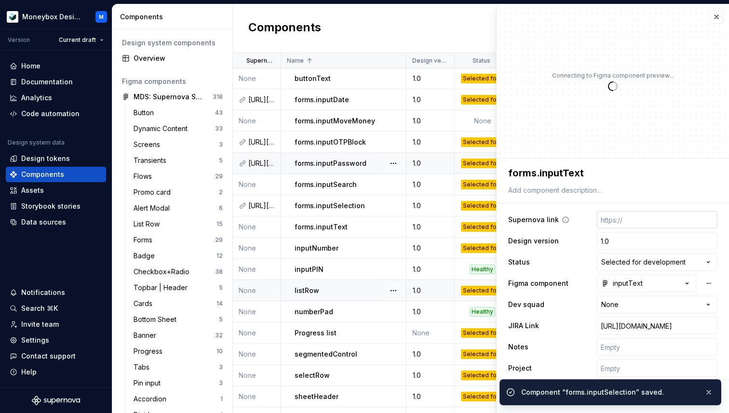
click at [621, 216] on input "text" at bounding box center [657, 219] width 121 height 17
type textarea "*"
paste input "[URL][DOMAIN_NAME]"
type input "[URL][DOMAIN_NAME]"
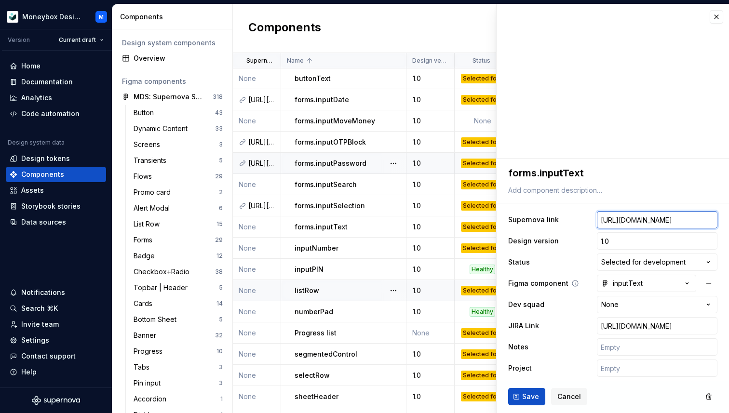
scroll to position [5, 0]
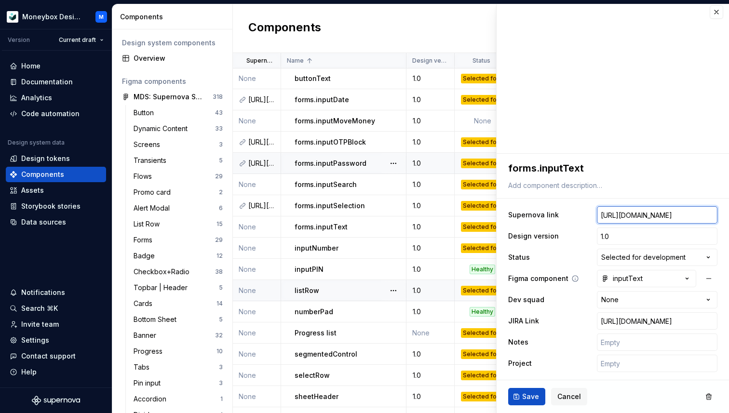
type textarea "*"
type input "[URL][DOMAIN_NAME]"
click at [518, 395] on button "Save" at bounding box center [526, 396] width 37 height 17
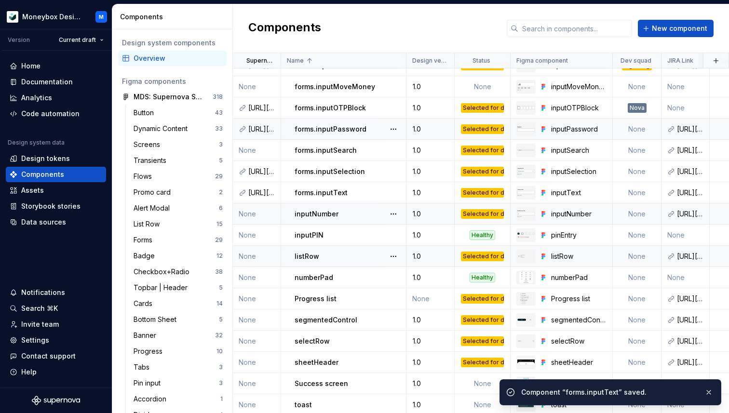
scroll to position [218, 0]
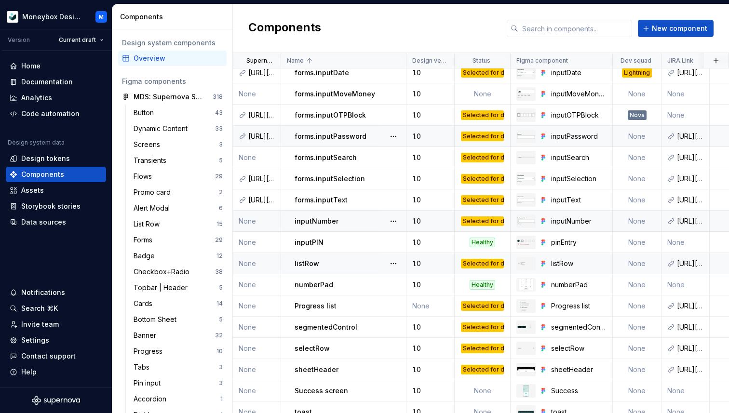
click at [311, 223] on p "inputNumber" at bounding box center [317, 222] width 44 height 10
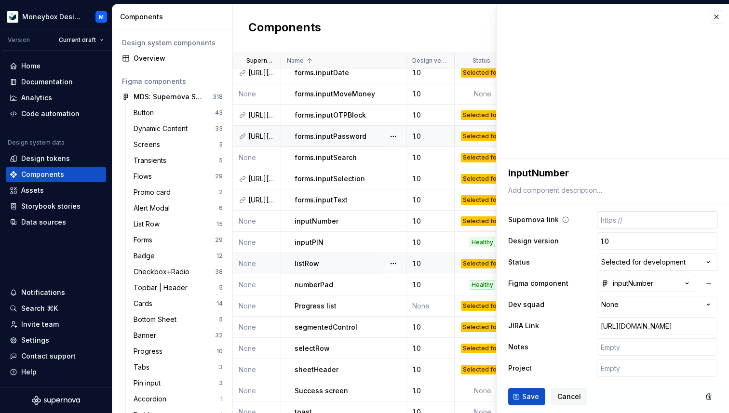
click at [618, 217] on input "text" at bounding box center [657, 219] width 121 height 17
paste input "[URL][DOMAIN_NAME]"
type textarea "*"
type input "[URL][DOMAIN_NAME]"
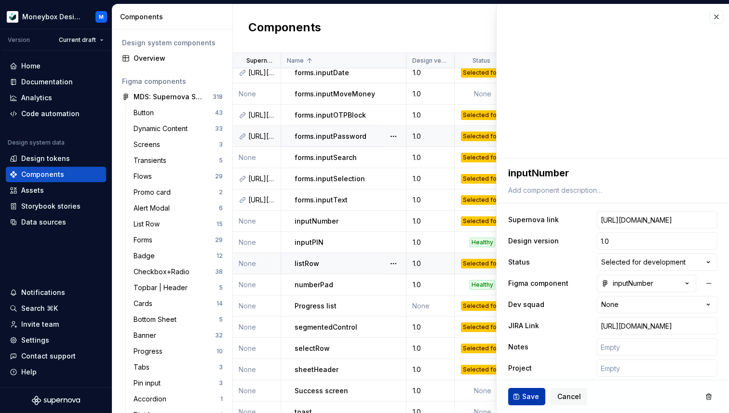
scroll to position [0, 0]
click at [528, 394] on span "Save" at bounding box center [530, 397] width 17 height 10
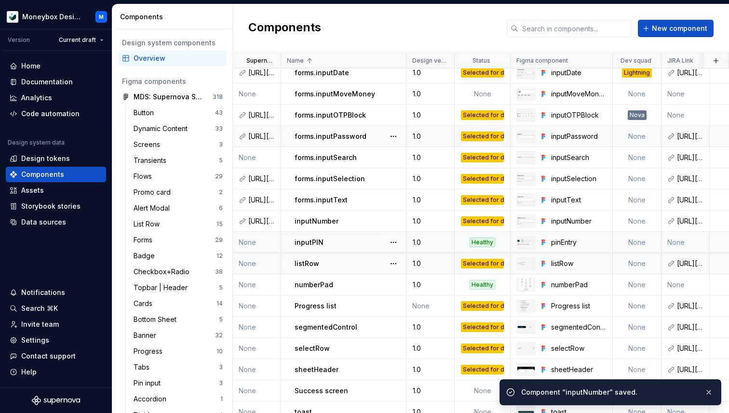
click at [310, 239] on p "inputPIN" at bounding box center [309, 243] width 29 height 10
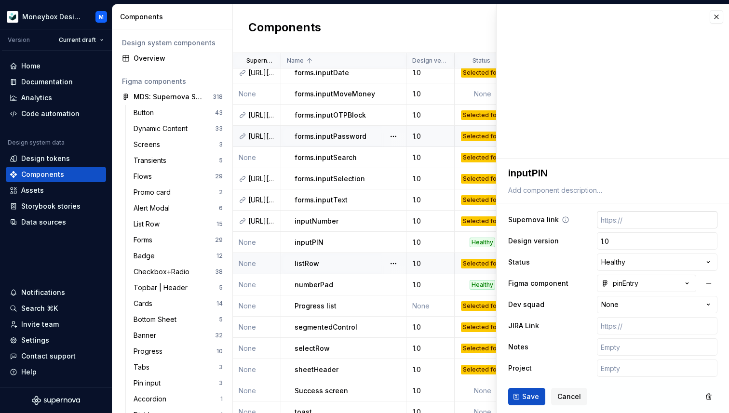
click at [632, 222] on input "text" at bounding box center [657, 219] width 121 height 17
paste input "[URL][DOMAIN_NAME]"
type textarea "*"
type input "[URL][DOMAIN_NAME]"
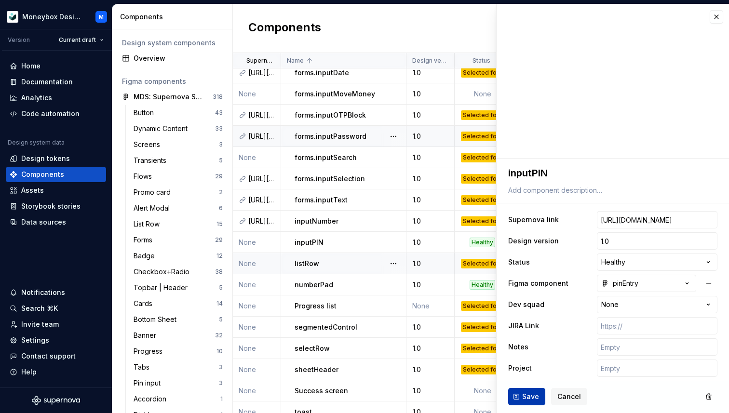
click at [529, 395] on span "Save" at bounding box center [530, 397] width 17 height 10
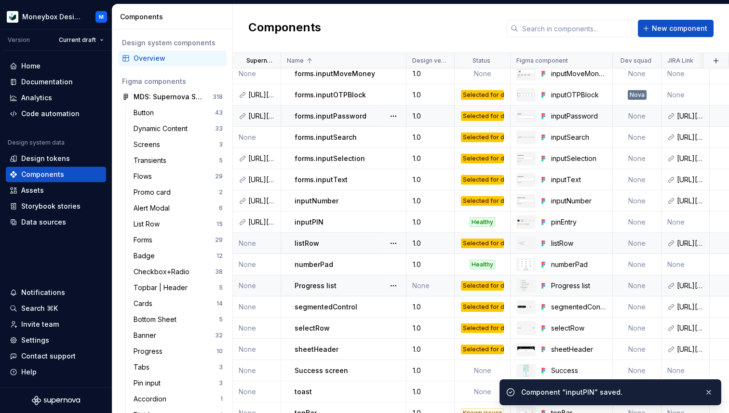
scroll to position [249, 0]
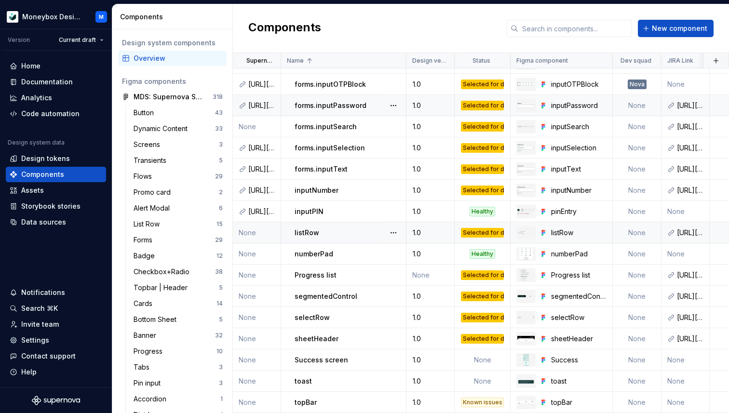
click at [249, 235] on td "None" at bounding box center [257, 232] width 48 height 21
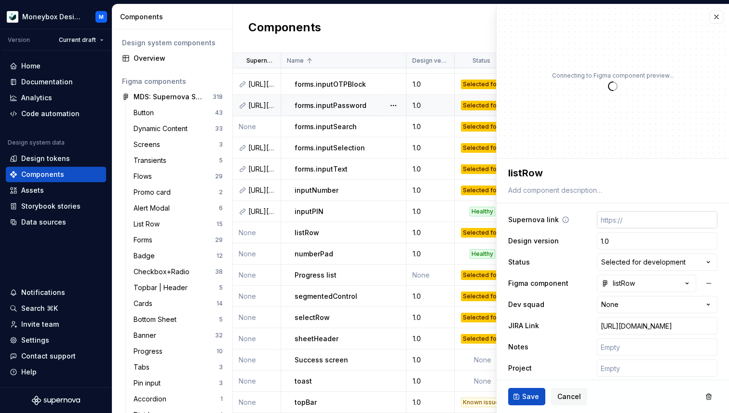
click at [610, 220] on input "text" at bounding box center [657, 219] width 121 height 17
paste input "[URL][DOMAIN_NAME]"
type textarea "*"
type input "[URL][DOMAIN_NAME]"
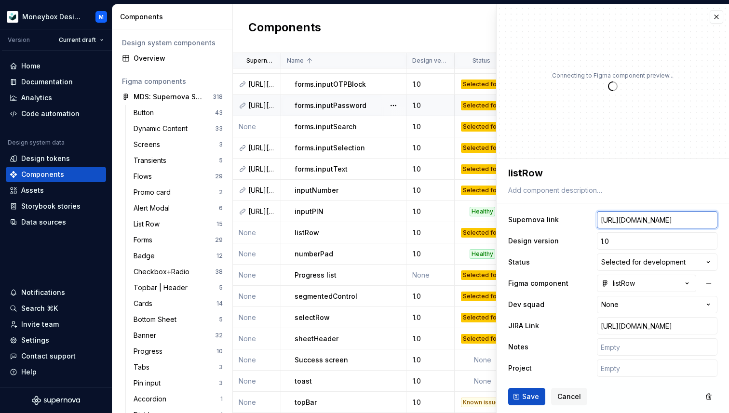
type textarea "*"
type input "[URL][DOMAIN_NAME]"
click at [524, 395] on span "Save" at bounding box center [530, 397] width 17 height 10
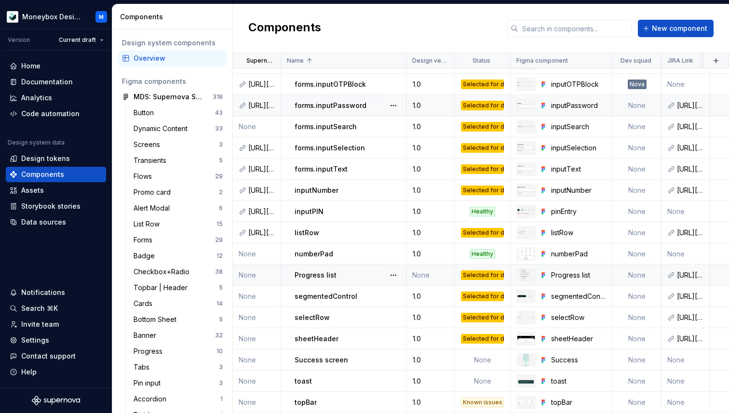
click at [256, 276] on td "None" at bounding box center [257, 275] width 48 height 21
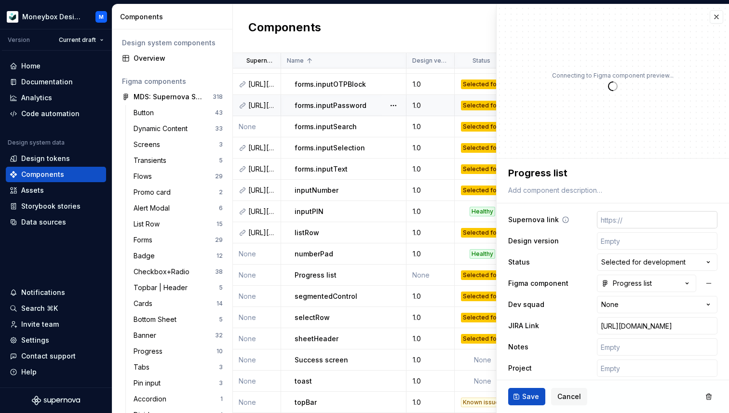
type textarea "*"
click at [627, 221] on input "text" at bounding box center [657, 219] width 121 height 17
paste input "[URL][DOMAIN_NAME]"
type input "[URL][DOMAIN_NAME]"
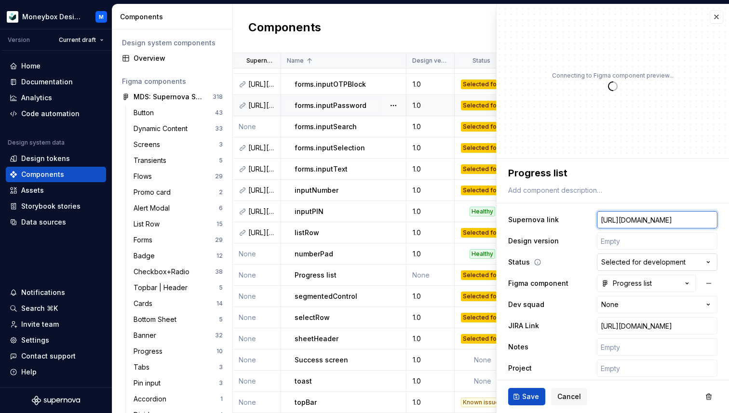
type textarea "*"
type input "[URL][DOMAIN_NAME]"
click at [527, 406] on div "Save Cancel" at bounding box center [613, 396] width 232 height 33
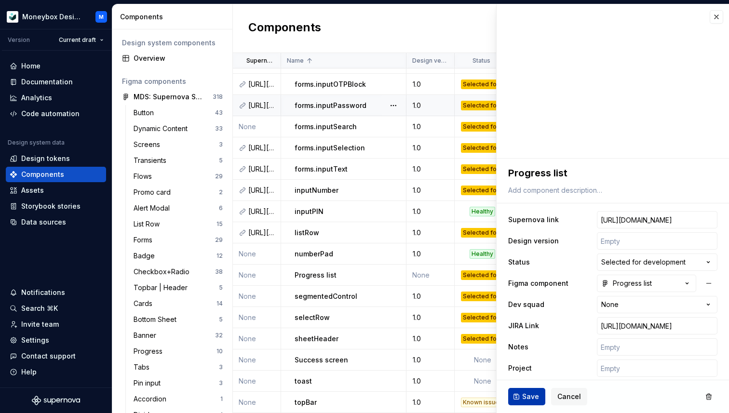
click at [525, 402] on button "Save" at bounding box center [526, 396] width 37 height 17
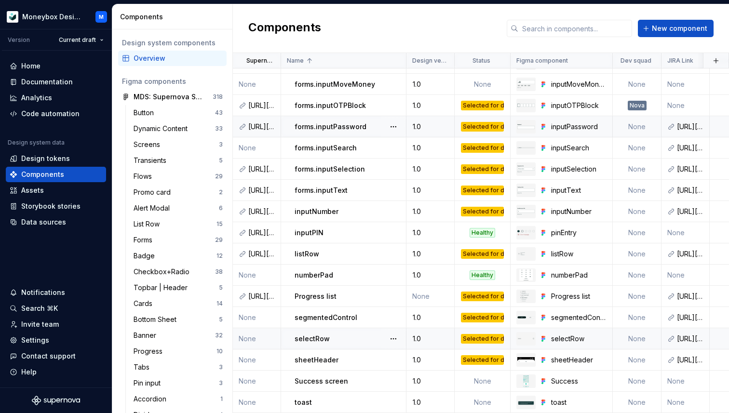
scroll to position [249, 0]
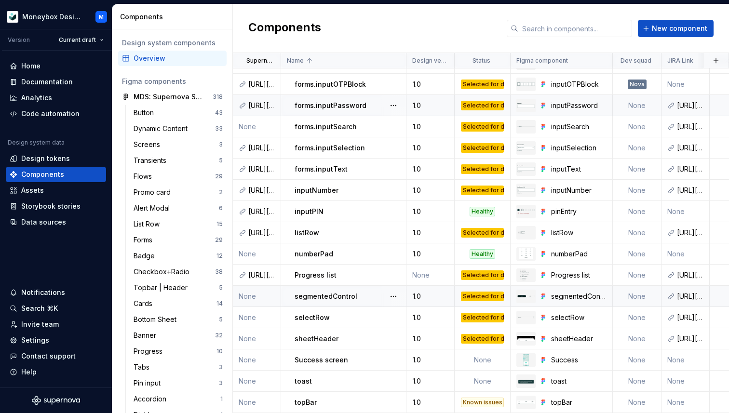
click at [327, 297] on p "segmentedControl" at bounding box center [326, 297] width 63 height 10
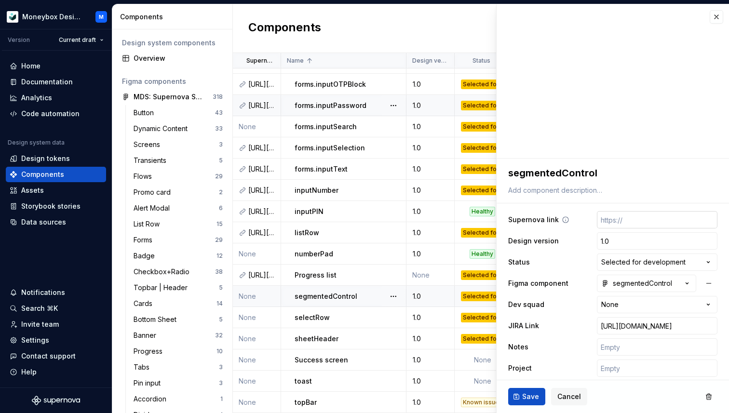
click at [638, 222] on input "text" at bounding box center [657, 219] width 121 height 17
paste input "[URL][DOMAIN_NAME]"
type textarea "*"
type input "[URL][DOMAIN_NAME]"
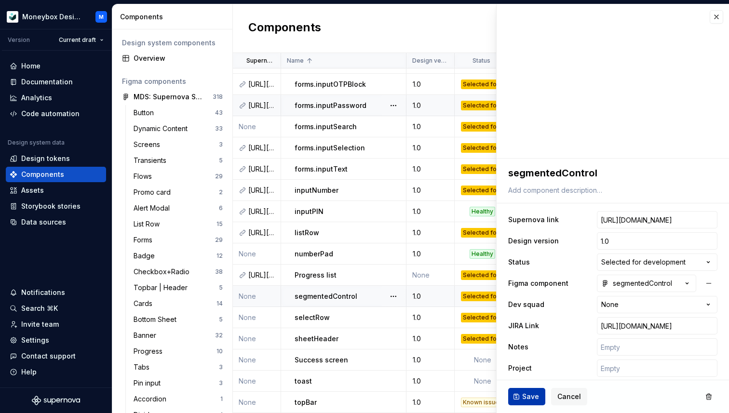
click at [532, 391] on button "Save" at bounding box center [526, 396] width 37 height 17
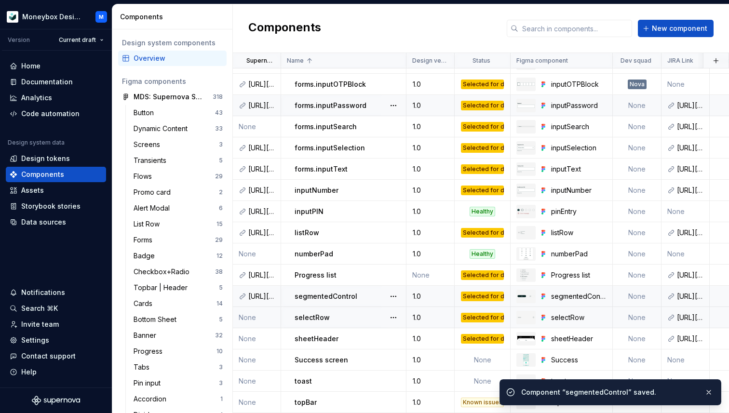
click at [313, 317] on p "selectRow" at bounding box center [312, 318] width 35 height 10
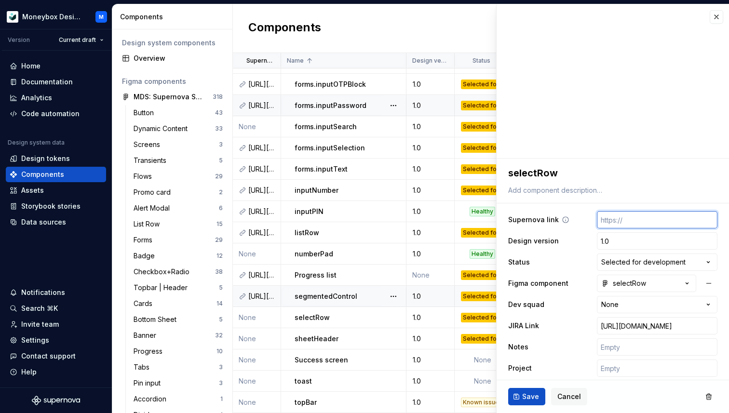
click at [626, 215] on input "text" at bounding box center [657, 219] width 121 height 17
paste input "[URL][DOMAIN_NAME]"
type textarea "*"
type input "[URL][DOMAIN_NAME]"
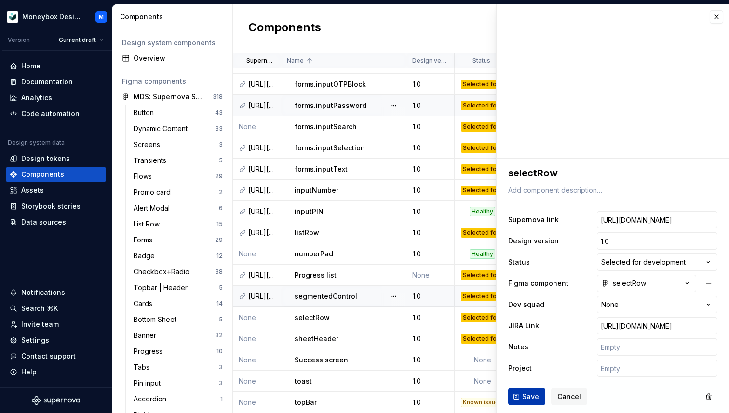
scroll to position [0, 0]
click at [527, 401] on span "Save" at bounding box center [530, 397] width 17 height 10
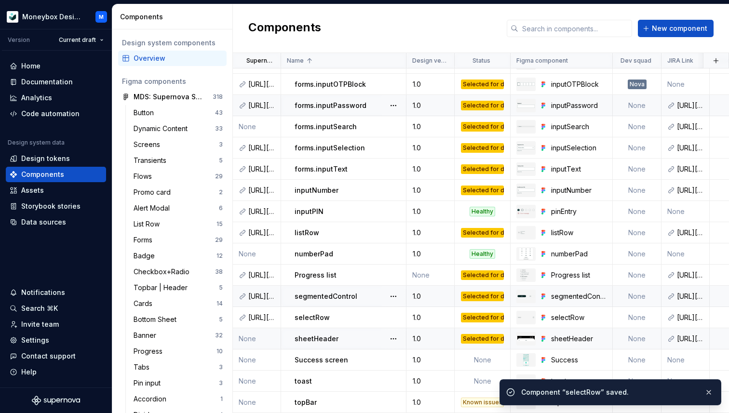
click at [318, 337] on p "sheetHeader" at bounding box center [317, 339] width 44 height 10
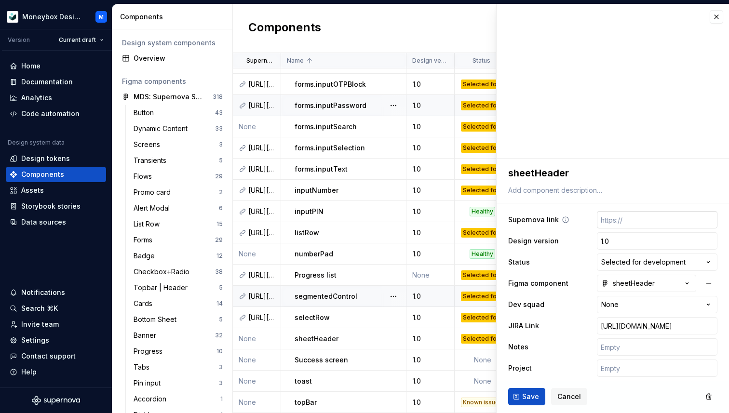
click at [635, 221] on input "text" at bounding box center [657, 219] width 121 height 17
paste input "[URL][DOMAIN_NAME]"
type textarea "*"
type input "[URL][DOMAIN_NAME]"
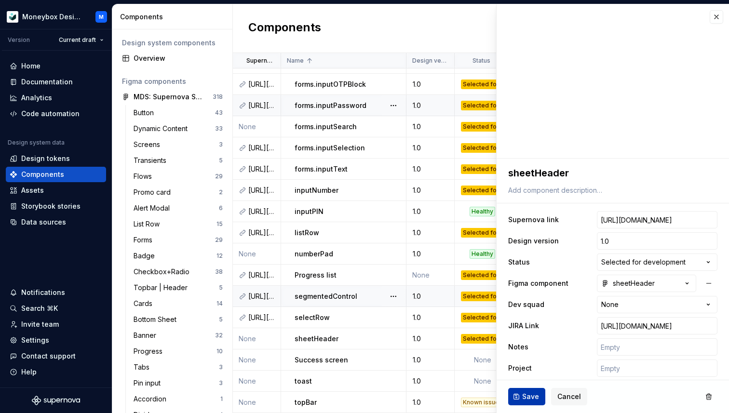
click at [536, 394] on span "Save" at bounding box center [530, 397] width 17 height 10
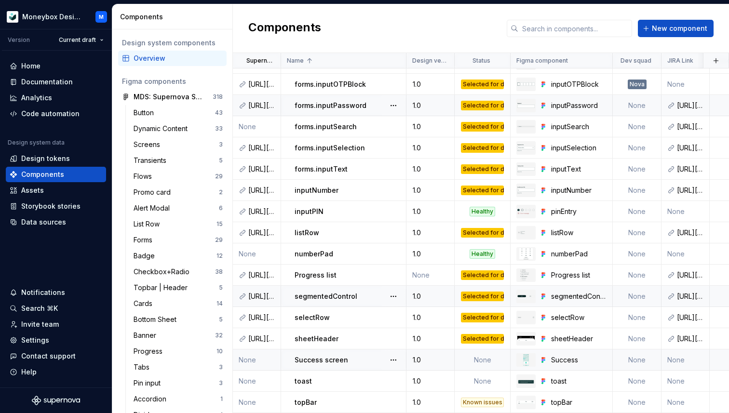
click at [258, 358] on td "None" at bounding box center [257, 360] width 48 height 21
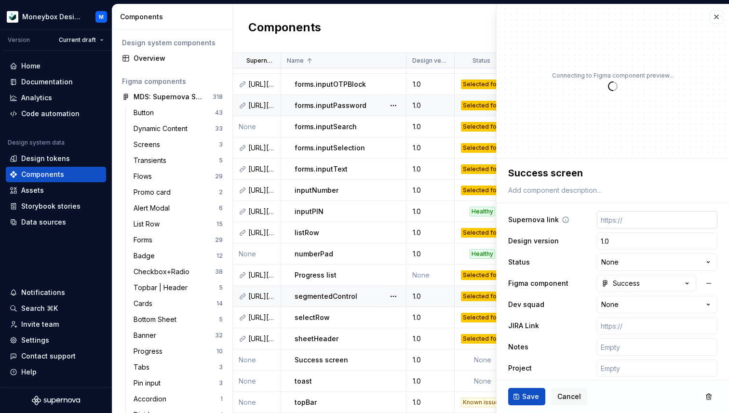
click at [625, 223] on input "text" at bounding box center [657, 219] width 121 height 17
paste input "[URL][DOMAIN_NAME]"
type textarea "*"
type input "[URL][DOMAIN_NAME]"
type textarea "*"
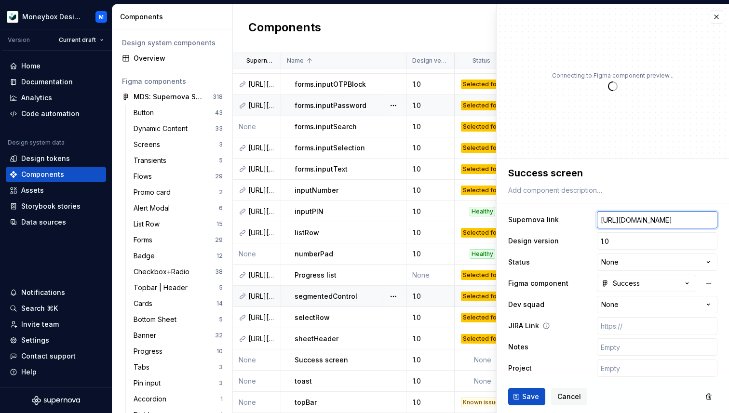
scroll to position [0, 271]
type input "[URL][DOMAIN_NAME]"
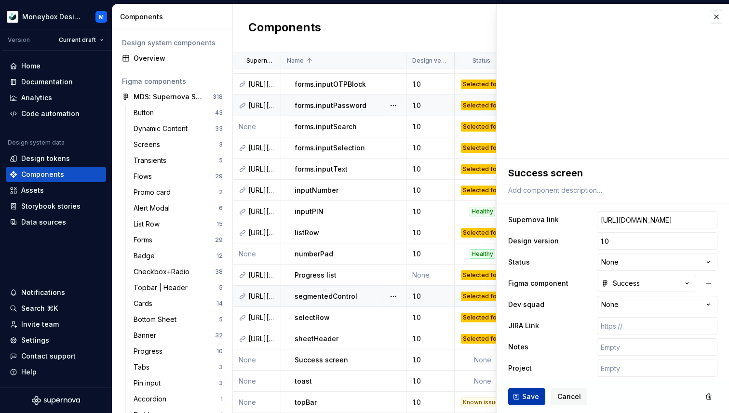
click at [533, 395] on span "Save" at bounding box center [530, 397] width 17 height 10
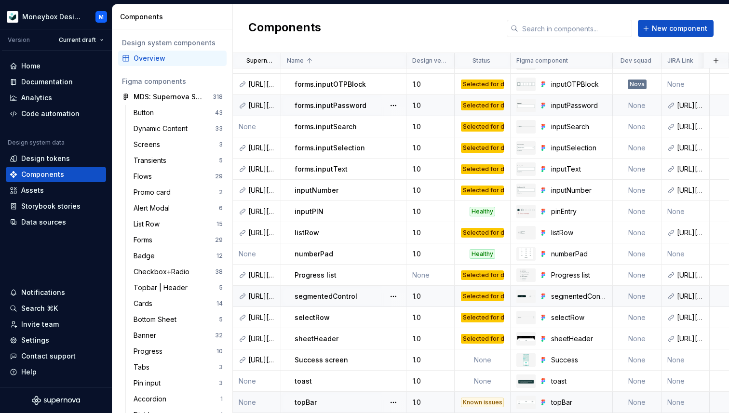
click at [302, 402] on p "topBar" at bounding box center [306, 403] width 22 height 10
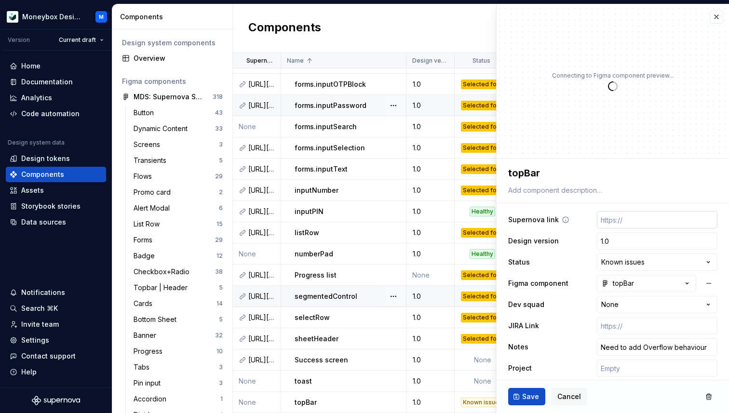
click at [624, 223] on input "text" at bounding box center [657, 219] width 121 height 17
paste input "[URL][DOMAIN_NAME]"
type textarea "*"
type input "[URL][DOMAIN_NAME]"
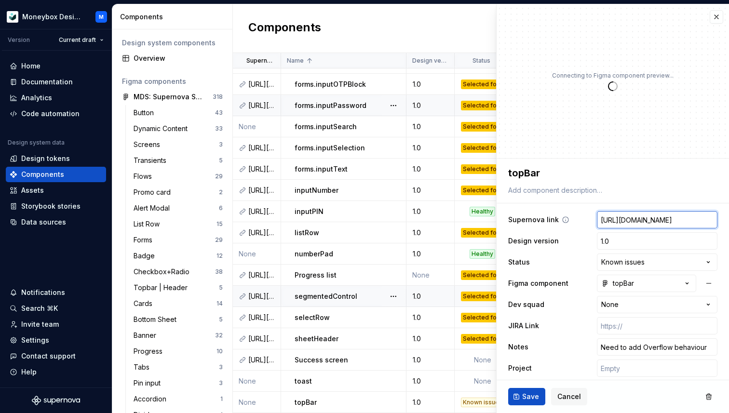
type textarea "*"
type input "[URL][DOMAIN_NAME]"
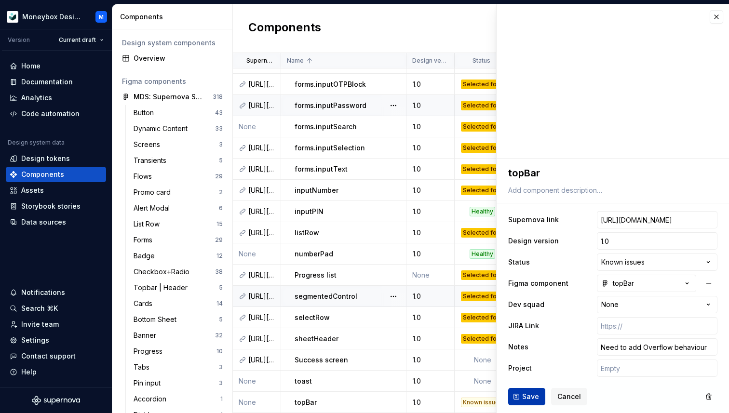
click at [525, 398] on span "Save" at bounding box center [530, 397] width 17 height 10
type textarea "*"
